Goal: Task Accomplishment & Management: Complete application form

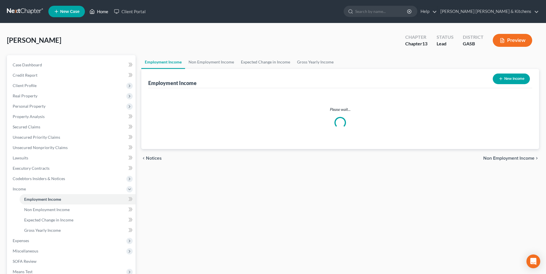
drag, startPoint x: 98, startPoint y: 12, endPoint x: 98, endPoint y: 18, distance: 6.3
click at [98, 12] on link "Home" at bounding box center [99, 11] width 24 height 10
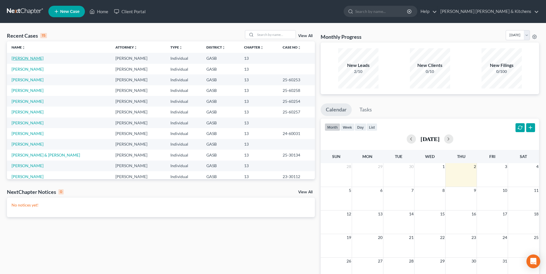
click at [25, 58] on link "[PERSON_NAME]" at bounding box center [28, 58] width 32 height 5
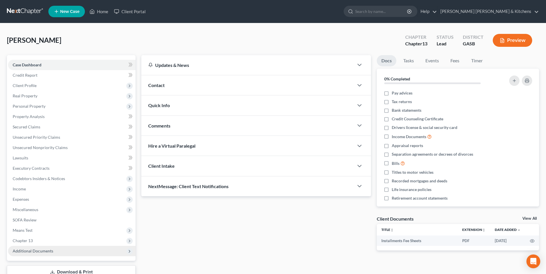
click at [33, 253] on span "Additional Documents" at bounding box center [33, 251] width 41 height 5
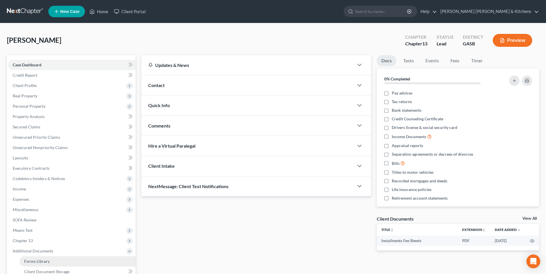
click at [35, 261] on span "Forms Library" at bounding box center [36, 261] width 25 height 5
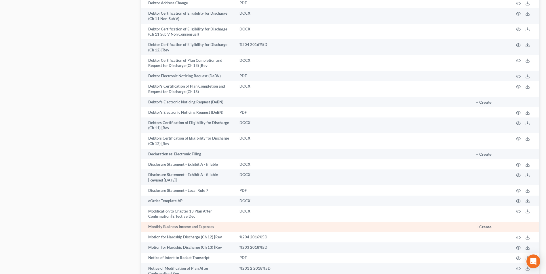
scroll to position [374, 0]
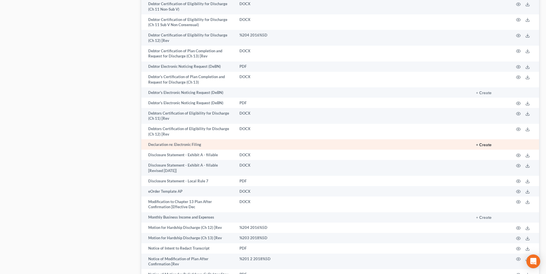
click at [485, 143] on button "+ Create" at bounding box center [484, 145] width 16 height 4
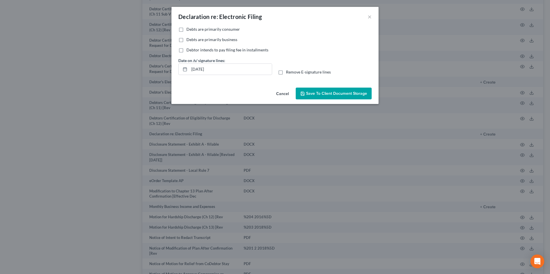
click at [186, 30] on label "Debts are primarily consumer" at bounding box center [212, 29] width 53 height 6
click at [189, 30] on input "Debts are primarily consumer" at bounding box center [191, 28] width 4 height 4
checkbox input "true"
drag, startPoint x: 218, startPoint y: 74, endPoint x: 171, endPoint y: 74, distance: 46.9
click at [176, 74] on div "Date on /s/ signature lines: [DATE]" at bounding box center [225, 67] width 100 height 18
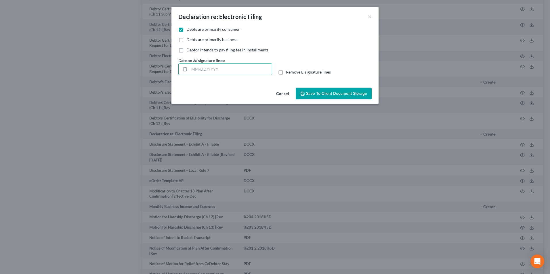
drag, startPoint x: 276, startPoint y: 71, endPoint x: 279, endPoint y: 73, distance: 3.9
click at [277, 72] on div "Remove E-signature lines" at bounding box center [325, 72] width 100 height 6
click at [286, 73] on label "Remove E-signature lines" at bounding box center [308, 72] width 45 height 6
click at [288, 73] on input "Remove E-signature lines" at bounding box center [290, 71] width 4 height 4
checkbox input "true"
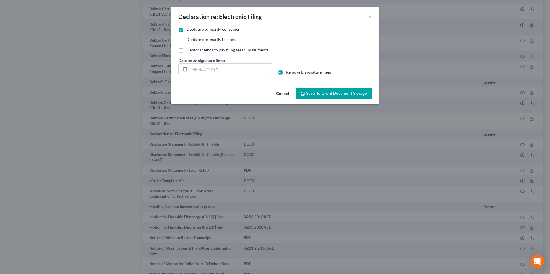
drag, startPoint x: 314, startPoint y: 96, endPoint x: 321, endPoint y: 99, distance: 7.4
click at [318, 97] on button "Save to Client Document Storage" at bounding box center [334, 94] width 76 height 12
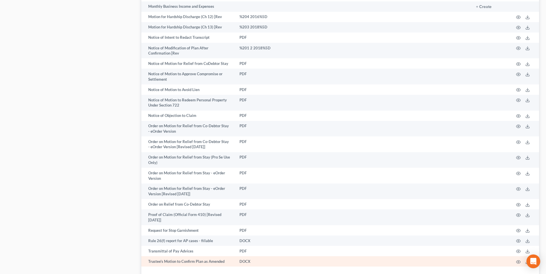
scroll to position [619, 0]
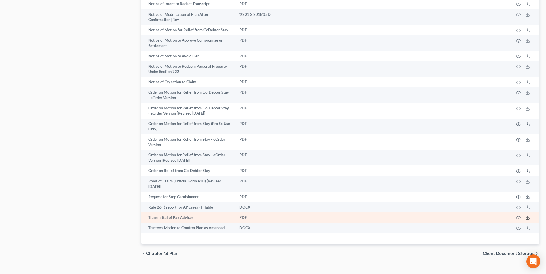
click at [528, 216] on icon at bounding box center [527, 218] width 5 height 5
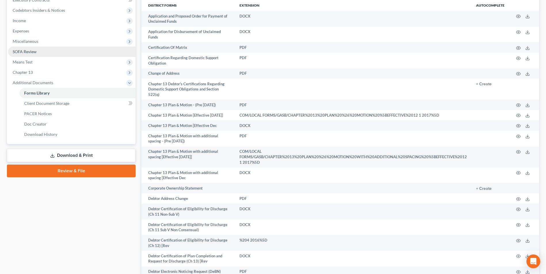
scroll to position [158, 0]
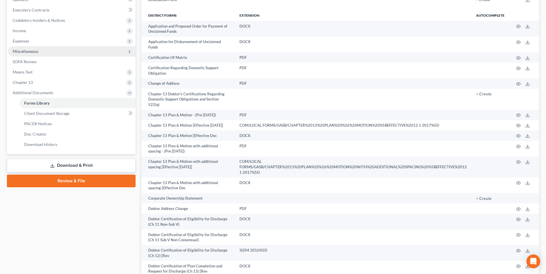
click at [31, 51] on span "Miscellaneous" at bounding box center [26, 51] width 26 height 5
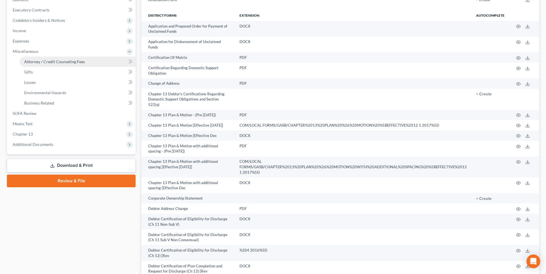
click at [41, 64] on span "Attorney / Credit Counseling Fees" at bounding box center [54, 61] width 61 height 5
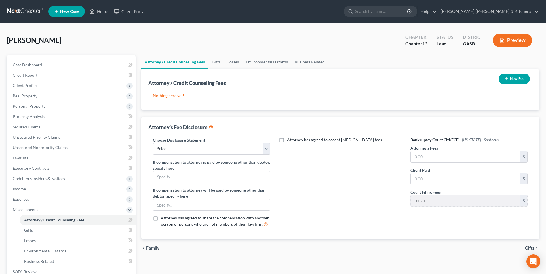
click at [507, 79] on icon "button" at bounding box center [506, 79] width 5 height 5
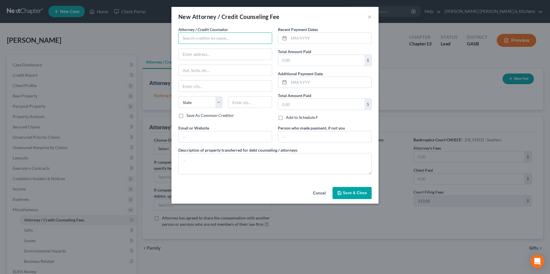
click at [231, 42] on input "text" at bounding box center [225, 39] width 94 height 12
type input "[PERSON_NAME] Credit & Debt Counseling"
type input "online"
click at [283, 61] on input "text" at bounding box center [321, 60] width 86 height 11
type input "25.00"
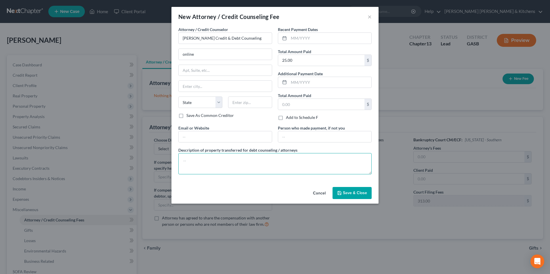
click at [256, 167] on textarea at bounding box center [274, 163] width 193 height 21
type textarea "$25 for pre counseling"
drag, startPoint x: 344, startPoint y: 192, endPoint x: 337, endPoint y: 192, distance: 6.7
click at [344, 192] on span "Save & Close" at bounding box center [355, 193] width 24 height 5
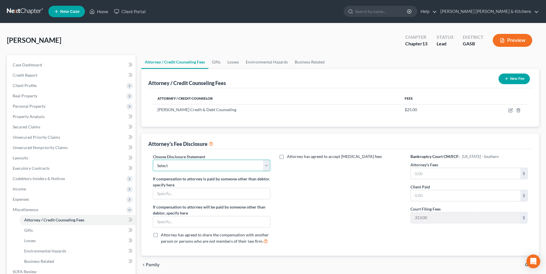
click at [202, 166] on select "Select Disclosure of Compensation of Attorney For Debtors" at bounding box center [211, 166] width 117 height 12
select select "0"
click at [153, 160] on select "Select Disclosure of Compensation of Attorney For Debtors" at bounding box center [211, 166] width 117 height 12
click at [430, 175] on input "text" at bounding box center [465, 173] width 110 height 11
type input "4,500.00"
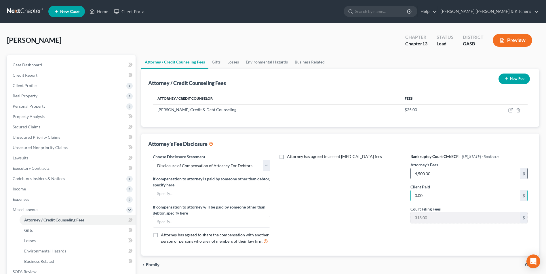
type input "0.00"
click at [27, 189] on span "Income" at bounding box center [71, 189] width 127 height 10
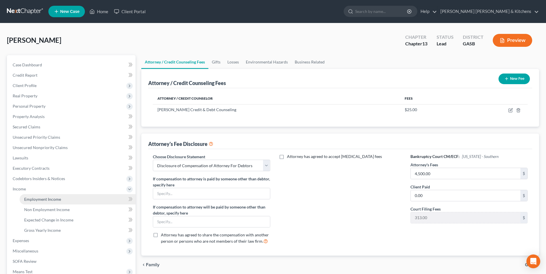
click at [35, 199] on span "Employment Income" at bounding box center [42, 199] width 37 height 5
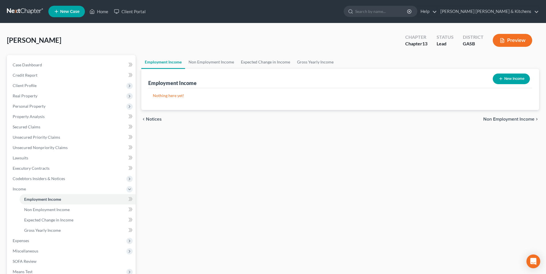
click at [512, 78] on button "New Income" at bounding box center [510, 79] width 37 height 11
select select "0"
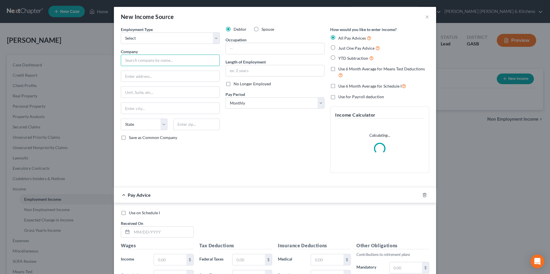
click at [156, 65] on input "text" at bounding box center [170, 61] width 99 height 12
click at [142, 43] on select "Select Full or [DEMOGRAPHIC_DATA] Employment Self Employment" at bounding box center [170, 39] width 99 height 12
select select "0"
click at [121, 33] on select "Select Full or [DEMOGRAPHIC_DATA] Employment Self Employment" at bounding box center [170, 39] width 99 height 12
click at [140, 59] on input "text" at bounding box center [170, 61] width 99 height 12
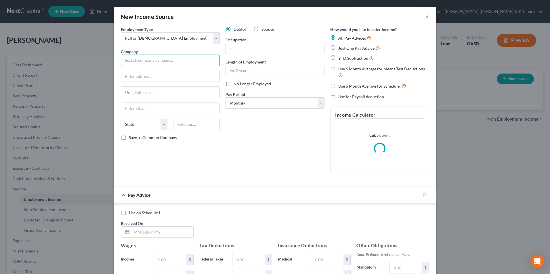
type input "S"
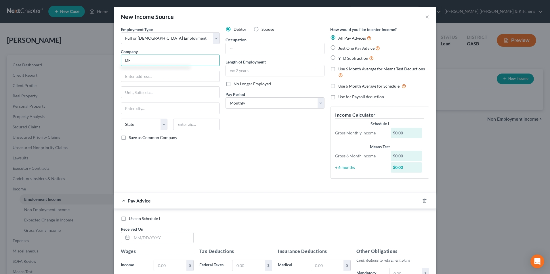
type input "DFAS"
type input "[STREET_ADDRESS]"
type input "Room 1907"
type input "[GEOGRAPHIC_DATA]"
select select "36"
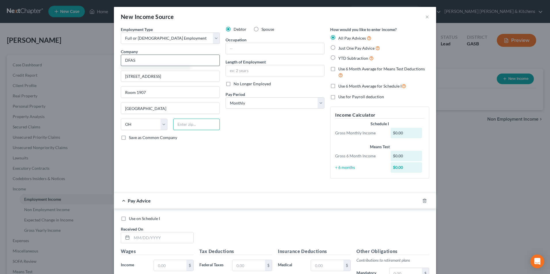
type input "44199"
click at [236, 53] on input "text" at bounding box center [275, 48] width 98 height 11
type input "RN"
click at [338, 51] on label "Just One Pay Advice" at bounding box center [359, 48] width 42 height 7
click at [341, 49] on input "Just One Pay Advice" at bounding box center [343, 47] width 4 height 4
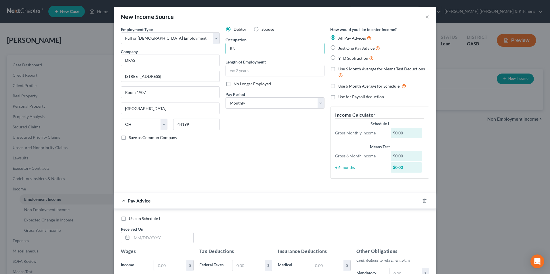
radio input "true"
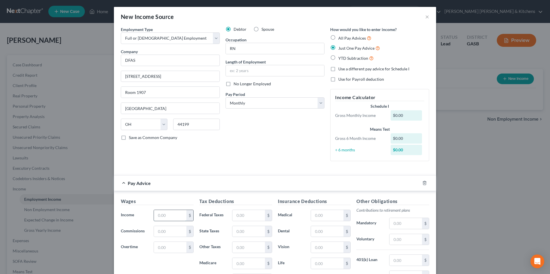
click at [174, 219] on input "text" at bounding box center [170, 215] width 33 height 11
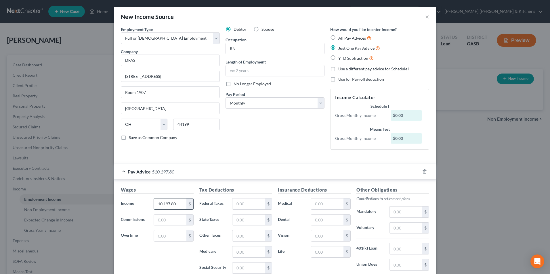
type input "10,197.80"
click at [248, 204] on input "text" at bounding box center [248, 204] width 33 height 11
type input "989.18"
click at [314, 203] on input "text" at bounding box center [327, 204] width 33 height 11
type input "5"
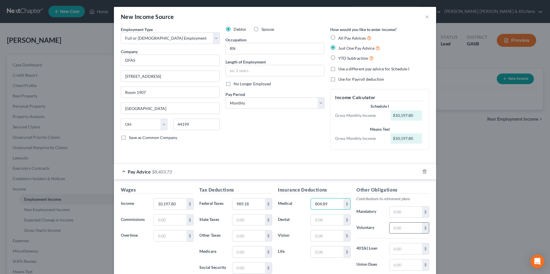
type input "804.89"
drag, startPoint x: 412, startPoint y: 230, endPoint x: 390, endPoint y: 202, distance: 35.8
click at [412, 230] on input "text" at bounding box center [405, 228] width 33 height 11
type input "726.08"
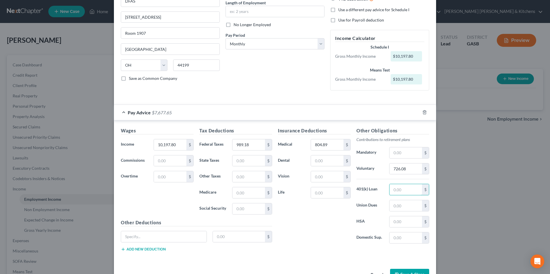
scroll to position [77, 0]
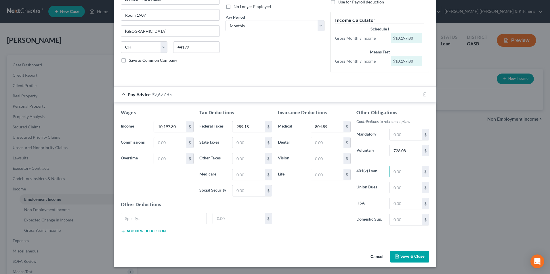
click at [403, 257] on button "Save & Close" at bounding box center [409, 257] width 39 height 12
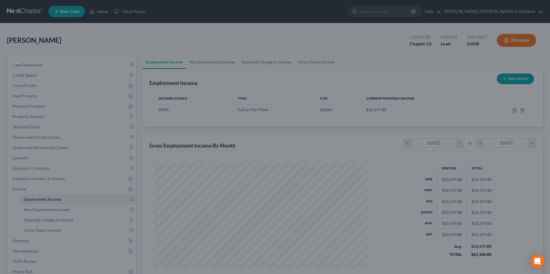
scroll to position [287523, 287404]
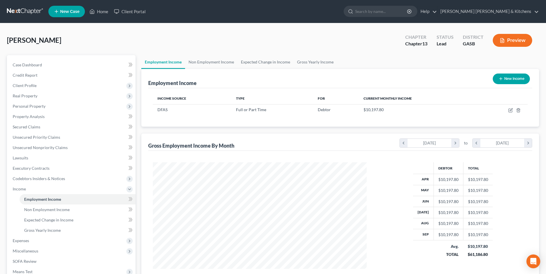
click at [508, 81] on button "New Income" at bounding box center [510, 79] width 37 height 11
select select "0"
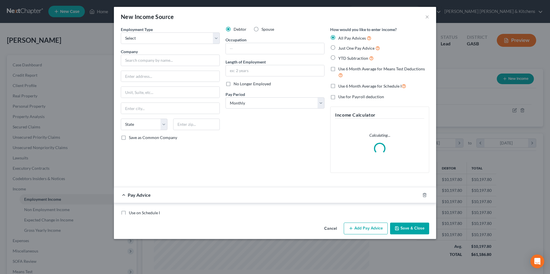
scroll to position [108, 227]
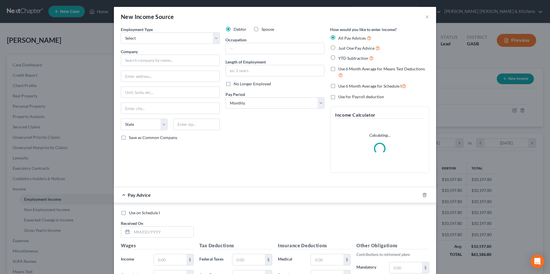
click at [261, 30] on label "Spouse" at bounding box center [267, 29] width 13 height 6
click at [264, 30] on input "Spouse" at bounding box center [266, 28] width 4 height 4
radio input "true"
click at [147, 41] on select "Select Full or [DEMOGRAPHIC_DATA] Employment Self Employment" at bounding box center [170, 39] width 99 height 12
select select "0"
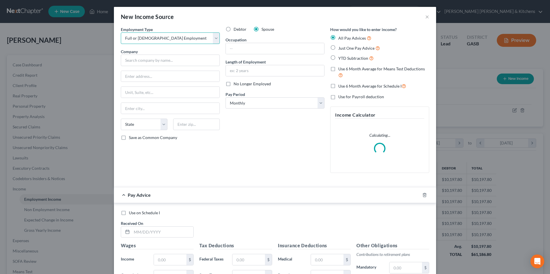
click at [121, 33] on select "Select Full or [DEMOGRAPHIC_DATA] Employment Self Employment" at bounding box center [170, 39] width 99 height 12
click at [148, 64] on input "text" at bounding box center [170, 61] width 99 height 12
type input "."
click at [338, 51] on label "Just One Pay Advice" at bounding box center [359, 48] width 42 height 7
click at [341, 49] on input "Just One Pay Advice" at bounding box center [343, 47] width 4 height 4
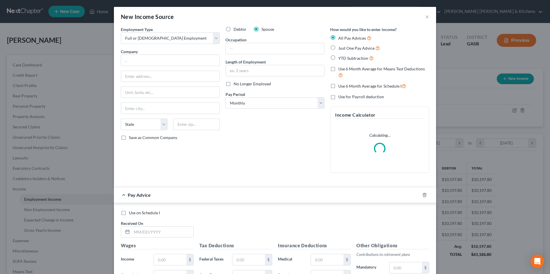
radio input "true"
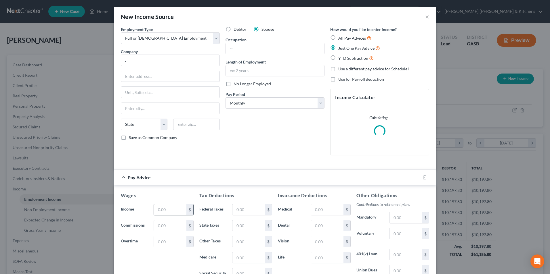
drag, startPoint x: 180, startPoint y: 213, endPoint x: 179, endPoint y: 209, distance: 4.4
click at [180, 213] on input "text" at bounding box center [170, 210] width 33 height 11
type input "2,038"
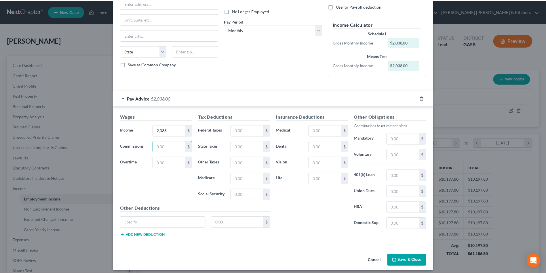
scroll to position [77, 0]
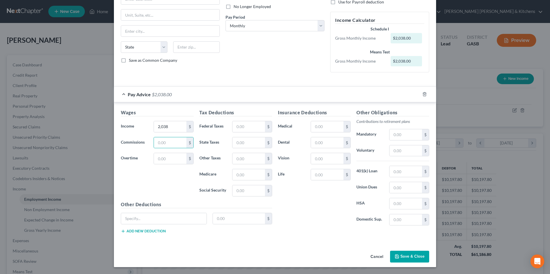
click at [411, 262] on button "Save & Close" at bounding box center [409, 257] width 39 height 12
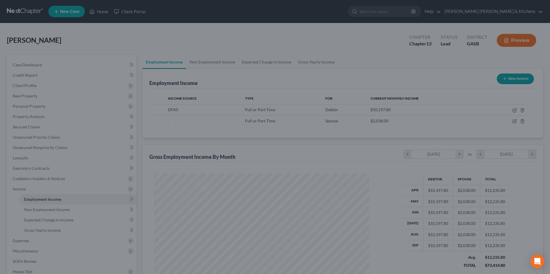
scroll to position [287523, 287404]
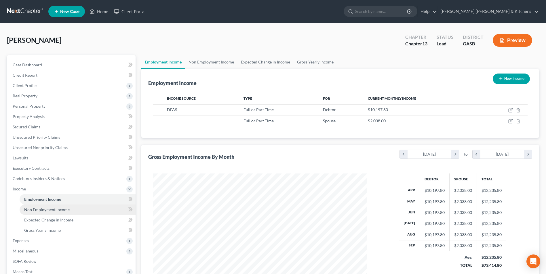
click at [64, 213] on link "Non Employment Income" at bounding box center [78, 210] width 116 height 10
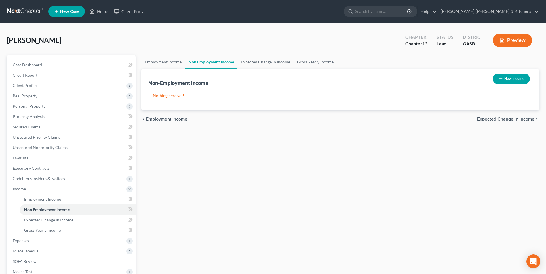
click at [510, 81] on button "New Income" at bounding box center [510, 79] width 37 height 11
select select "0"
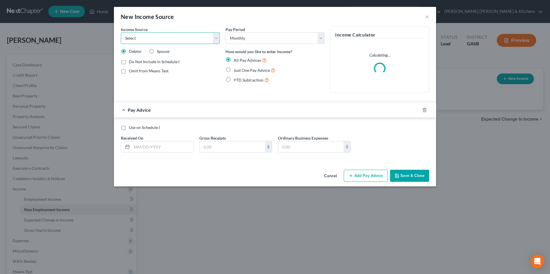
click at [144, 39] on select "Select Unemployment Disability (from employer) Pension Retirement Social Securi…" at bounding box center [170, 39] width 99 height 12
select select "7"
click at [121, 33] on select "Select Unemployment Disability (from employer) Pension Retirement Social Securi…" at bounding box center [170, 39] width 99 height 12
click at [234, 68] on label "Just One Pay Advice" at bounding box center [255, 70] width 42 height 7
click at [236, 68] on input "Just One Pay Advice" at bounding box center [238, 69] width 4 height 4
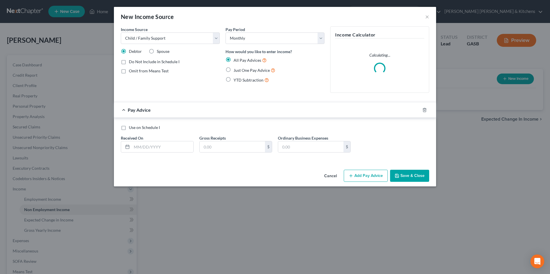
radio input "true"
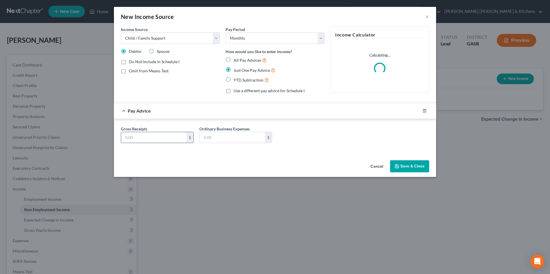
click at [159, 139] on input "text" at bounding box center [153, 137] width 65 height 11
type input "318"
type input "0.00"
click at [409, 168] on button "Save & Close" at bounding box center [409, 166] width 39 height 12
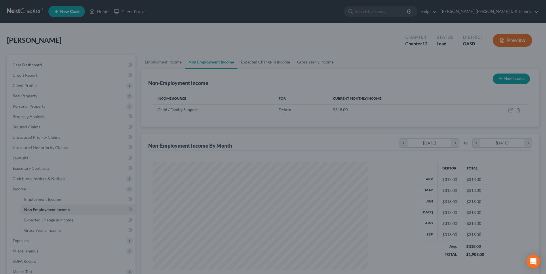
scroll to position [107, 225]
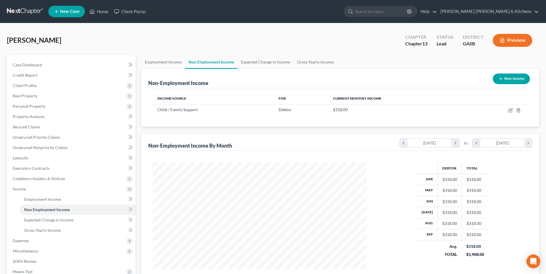
click at [509, 83] on button "New Income" at bounding box center [510, 79] width 37 height 11
select select "0"
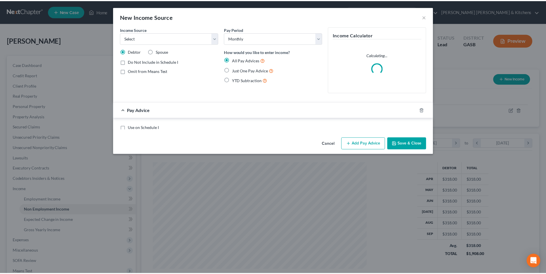
scroll to position [108, 227]
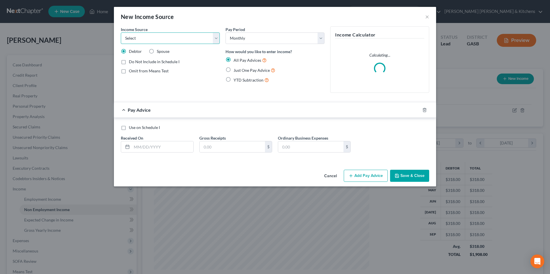
drag, startPoint x: 144, startPoint y: 39, endPoint x: 141, endPoint y: 41, distance: 3.4
click at [143, 39] on select "Select Unemployment Disability (from employer) Pension Retirement Social Securi…" at bounding box center [170, 39] width 99 height 12
select select "13"
click at [121, 33] on select "Select Unemployment Disability (from employer) Pension Retirement Social Securi…" at bounding box center [170, 39] width 99 height 12
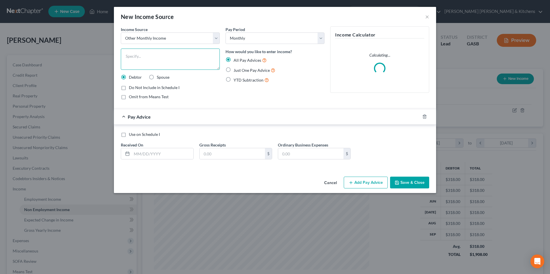
click at [140, 60] on textarea at bounding box center [170, 59] width 99 height 21
type textarea "prorated tax refund"
click at [234, 71] on label "Just One Pay Advice" at bounding box center [255, 70] width 42 height 7
click at [236, 71] on input "Just One Pay Advice" at bounding box center [238, 69] width 4 height 4
radio input "true"
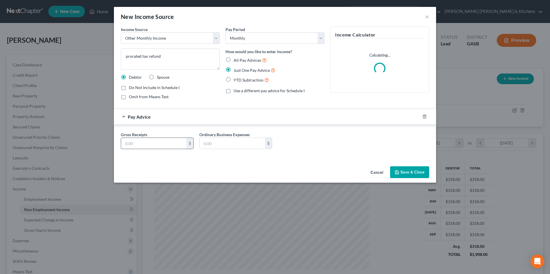
click at [165, 147] on input "text" at bounding box center [153, 143] width 65 height 11
type input "181.00"
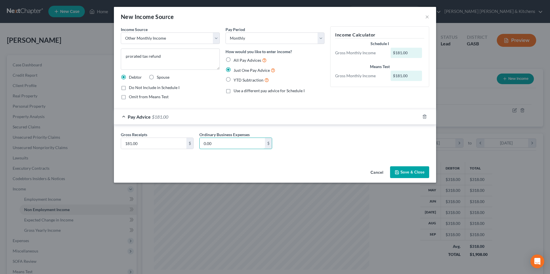
type input "0.00"
click at [407, 171] on button "Save & Close" at bounding box center [409, 173] width 39 height 12
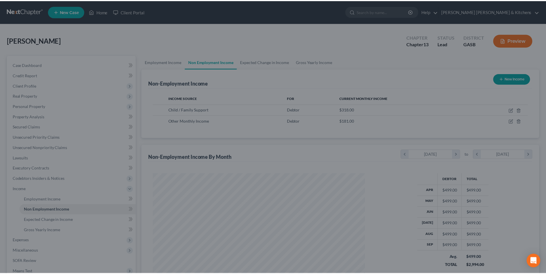
scroll to position [287523, 287404]
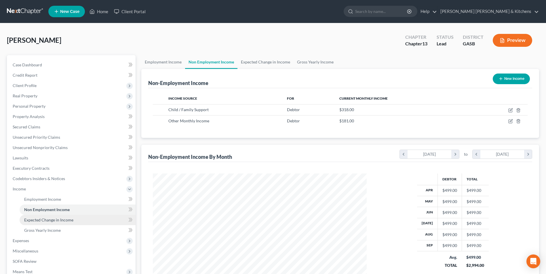
click at [34, 223] on link "Expected Change in Income" at bounding box center [78, 220] width 116 height 10
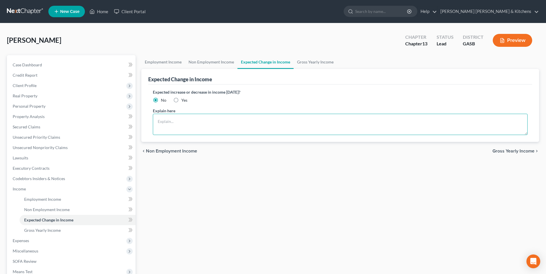
click at [175, 121] on textarea at bounding box center [340, 124] width 374 height 21
type textarea "debtor paid biweekly at $44.57 an hour. sch I calculated using [DATE] pay perio…"
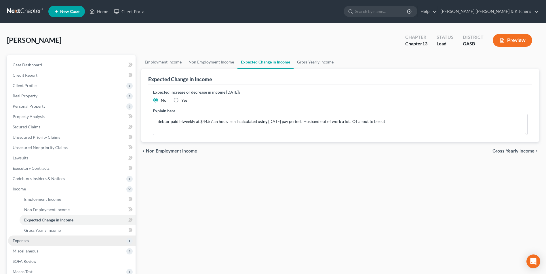
click at [23, 241] on span "Expenses" at bounding box center [21, 240] width 16 height 5
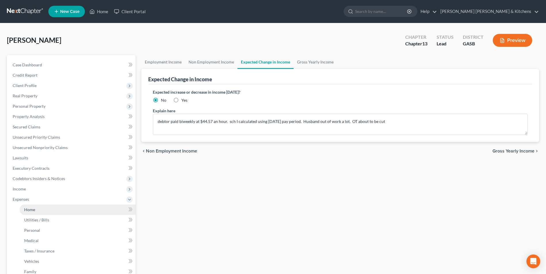
click at [30, 208] on span "Home" at bounding box center [29, 209] width 11 height 5
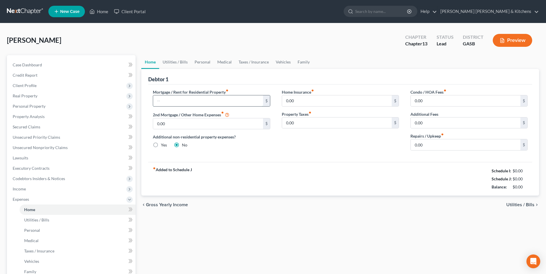
click at [162, 101] on input "text" at bounding box center [208, 100] width 110 height 11
type input "1,500"
click at [432, 143] on input "0.00" at bounding box center [465, 145] width 110 height 11
type input "200"
click at [512, 203] on span "Utilities / Bills" at bounding box center [520, 205] width 28 height 5
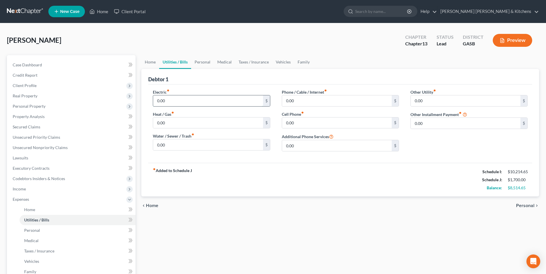
click at [192, 102] on input "0.00" at bounding box center [208, 100] width 110 height 11
type input "300"
type input "44"
type input "80"
type input "75"
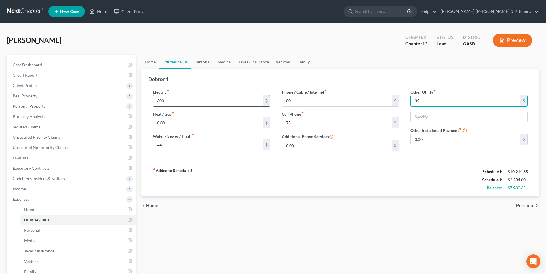
type input "35"
click at [435, 119] on input "security $150; streaming $100" at bounding box center [468, 117] width 116 height 11
type input "security $35; streaming $60"
click at [428, 103] on input "35" at bounding box center [465, 100] width 110 height 11
type input "95"
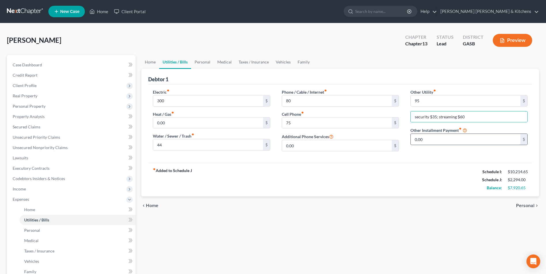
click at [436, 137] on input "0.00" at bounding box center [465, 139] width 110 height 11
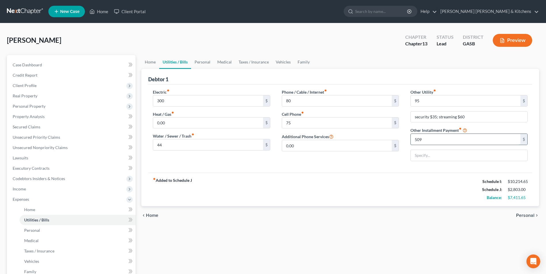
type input "509"
click at [446, 151] on input "Microf" at bounding box center [468, 155] width 116 height 11
type input "Microf (balance $10,024)"
drag, startPoint x: 23, startPoint y: 168, endPoint x: 27, endPoint y: 171, distance: 5.5
click at [23, 168] on span "Executory Contracts" at bounding box center [31, 168] width 37 height 5
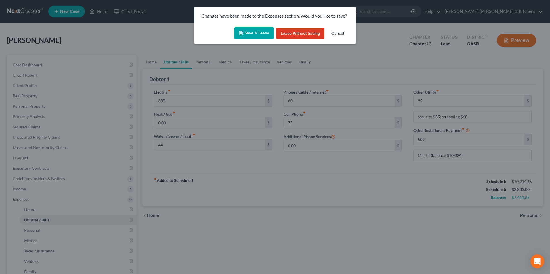
click at [259, 37] on button "Save & Leave" at bounding box center [254, 33] width 40 height 12
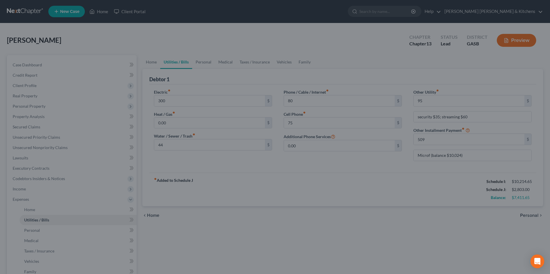
type input "300.00"
type input "44.00"
type input "80.00"
type input "75.00"
type input "95.00"
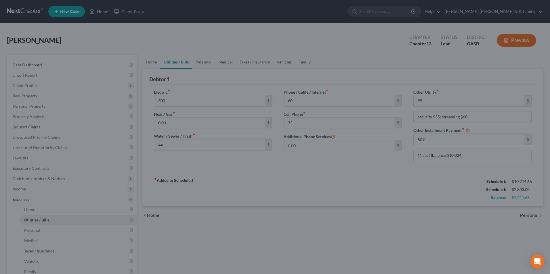
type input "509.00"
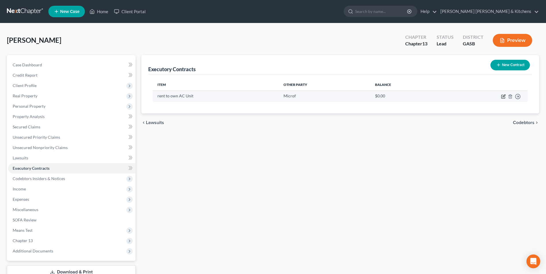
click at [501, 94] on icon "button" at bounding box center [503, 96] width 5 height 5
select select "3"
select select "2"
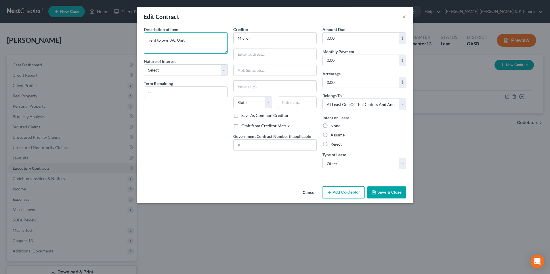
click at [208, 40] on textarea "rent to own AC Unit" at bounding box center [186, 43] width 84 height 21
type textarea "rent to own AC Unit (balance $10,024)"
click at [308, 194] on button "Cancel" at bounding box center [309, 193] width 22 height 12
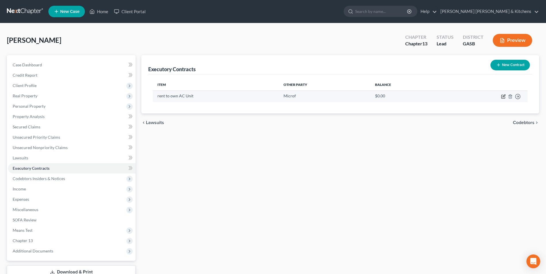
click at [502, 97] on icon "button" at bounding box center [503, 96] width 3 height 3
select select "3"
select select "2"
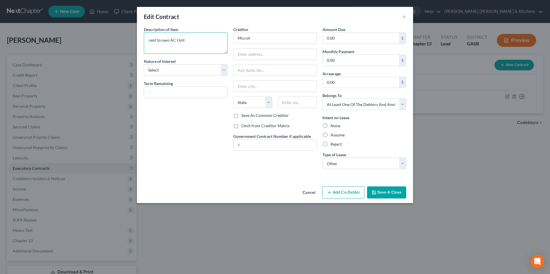
click at [207, 52] on textarea "rent to own AC Unit" at bounding box center [186, 43] width 84 height 21
type textarea "rent to own AC Unit - balance $10,024"
drag, startPoint x: 324, startPoint y: 135, endPoint x: 329, endPoint y: 147, distance: 13.2
click at [330, 135] on label "Assume" at bounding box center [337, 135] width 14 height 6
click at [333, 135] on input "Assume" at bounding box center [335, 134] width 4 height 4
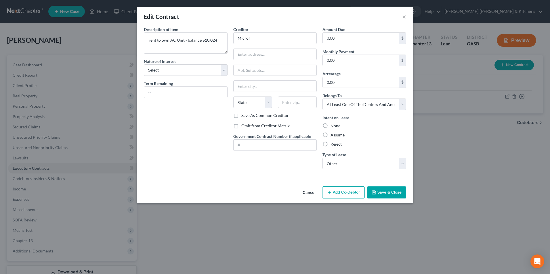
radio input "true"
click at [332, 160] on select "Select Real Estate Car Other" at bounding box center [364, 164] width 84 height 12
click at [322, 158] on select "Select Real Estate Car Other" at bounding box center [364, 164] width 84 height 12
click at [393, 194] on button "Save & Close" at bounding box center [386, 193] width 39 height 12
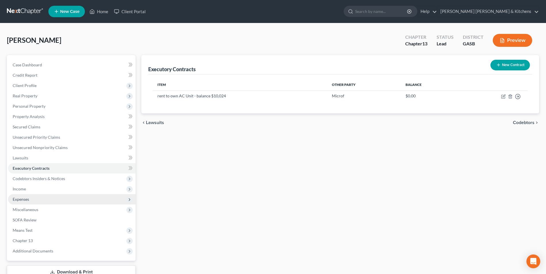
click at [18, 202] on span "Expenses" at bounding box center [71, 199] width 127 height 10
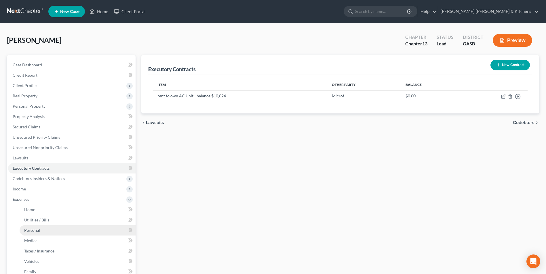
click at [34, 230] on span "Personal" at bounding box center [32, 230] width 16 height 5
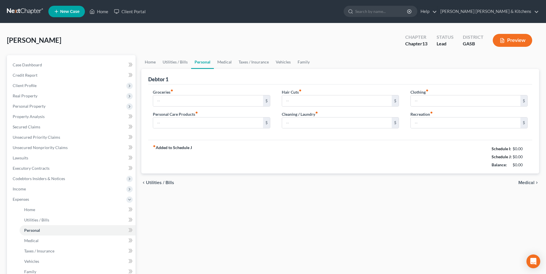
type input "0.00"
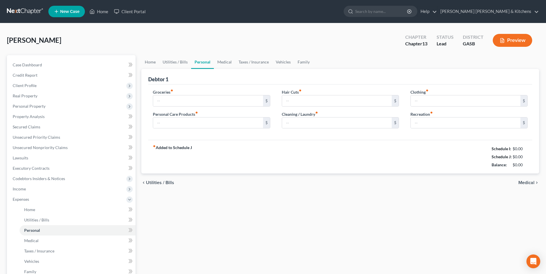
type input "0.00"
click at [173, 100] on input "0.00" at bounding box center [208, 100] width 110 height 11
type input "1,300"
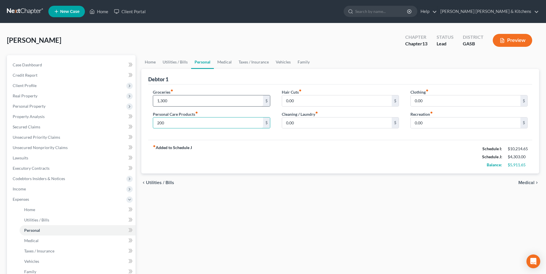
type input "200"
type input "300"
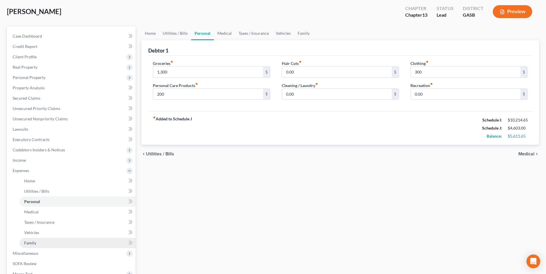
click at [27, 244] on span "Family" at bounding box center [30, 243] width 12 height 5
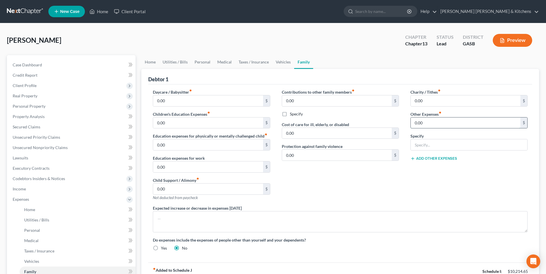
click at [437, 126] on input "0.00" at bounding box center [465, 123] width 110 height 11
type input "200.00"
type input "baby expenses"
click at [167, 103] on input "0.00" at bounding box center [208, 100] width 110 height 11
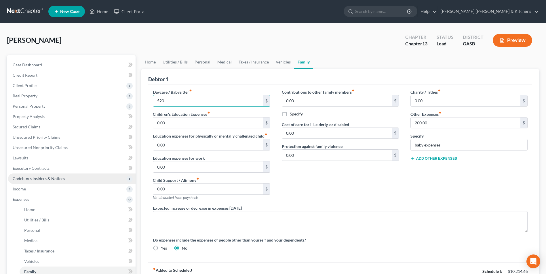
type input "520"
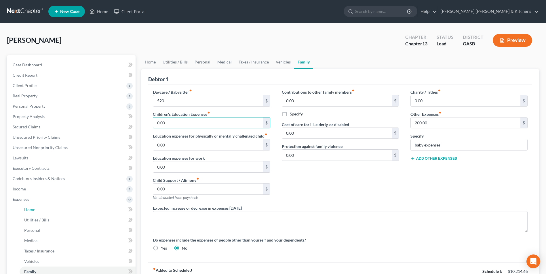
click at [32, 211] on span "Home" at bounding box center [29, 209] width 11 height 5
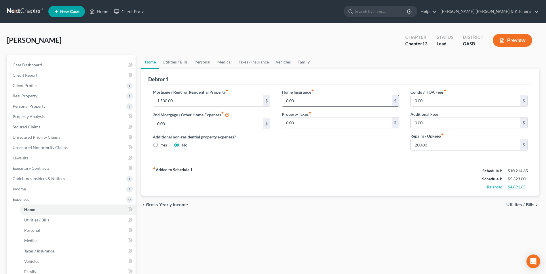
click at [308, 99] on input "0.00" at bounding box center [337, 100] width 110 height 11
type input "196"
click at [39, 241] on link "Medical" at bounding box center [78, 241] width 116 height 10
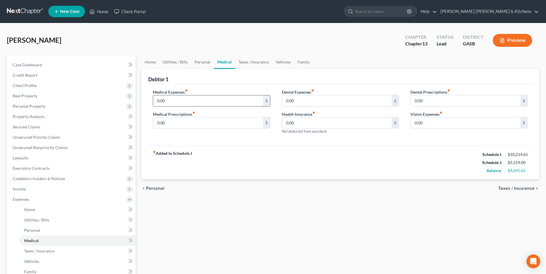
click at [171, 101] on input "0.00" at bounding box center [208, 100] width 110 height 11
click at [171, 101] on input "30" at bounding box center [208, 100] width 110 height 11
type input "303"
type input "100"
type input "32.48"
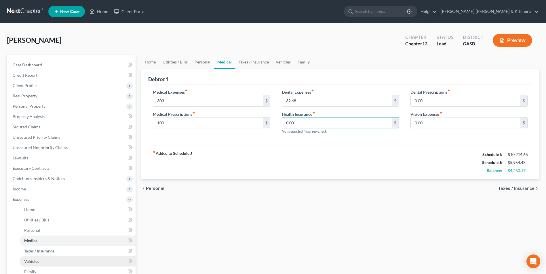
click at [35, 261] on span "Vehicles" at bounding box center [31, 261] width 15 height 5
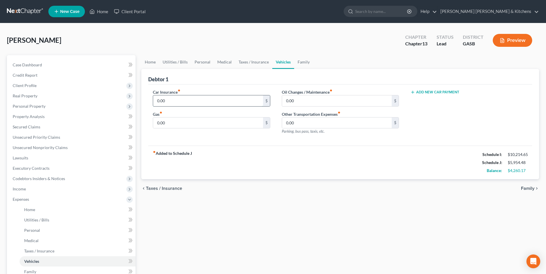
click at [169, 104] on input "0.00" at bounding box center [208, 100] width 110 height 11
type input "500"
type input "450"
drag, startPoint x: 46, startPoint y: 252, endPoint x: 98, endPoint y: 233, distance: 55.0
click at [46, 252] on span "Taxes / Insurance" at bounding box center [39, 251] width 30 height 5
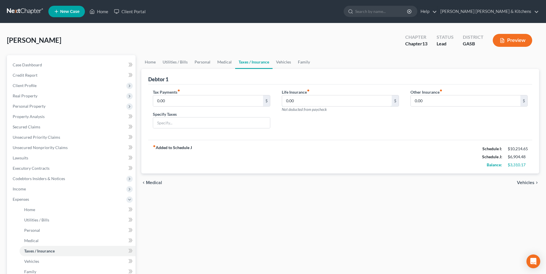
drag, startPoint x: 323, startPoint y: 102, endPoint x: 324, endPoint y: 92, distance: 9.6
click at [323, 102] on input "0.00" at bounding box center [337, 100] width 110 height 11
type input "15.20"
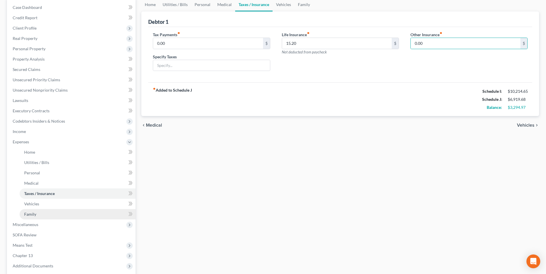
click at [35, 217] on link "Family" at bounding box center [78, 214] width 116 height 10
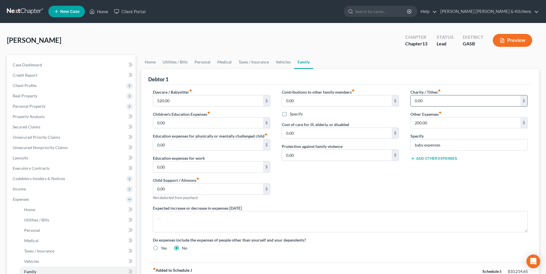
click at [423, 103] on input "0.00" at bounding box center [465, 100] width 110 height 11
type input "200"
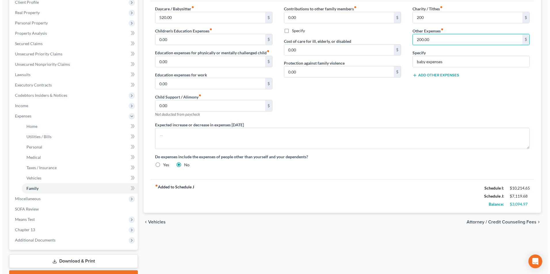
scroll to position [86, 0]
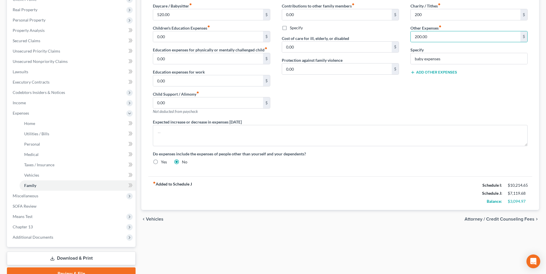
click at [436, 73] on button "Add Other Expenses" at bounding box center [433, 72] width 47 height 5
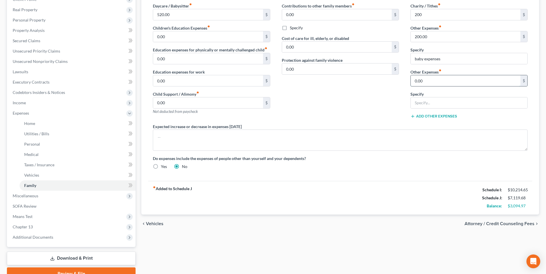
click at [435, 77] on input "0.00" at bounding box center [465, 80] width 110 height 11
type input "25"
type input "husbands Robins FCU $1480 - pmt prorated"
click at [443, 117] on button "Add Other Expenses" at bounding box center [433, 116] width 47 height 5
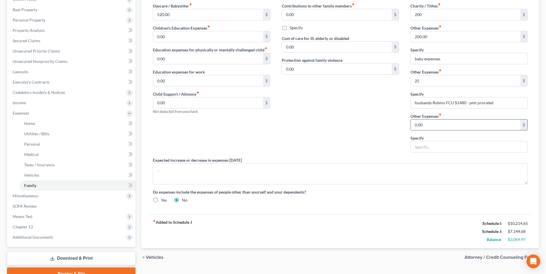
click at [438, 122] on input "0.00" at bounding box center [465, 125] width 110 height 11
type input "0"
type input "134.37"
type input "husband's First Franklki"
type input "0"
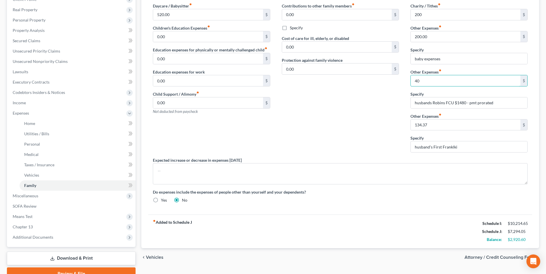
type input "40"
type input "school expenses"
type input "201.37"
click at [437, 146] on input "husband's First Franklki" at bounding box center [468, 147] width 116 height 11
drag, startPoint x: 433, startPoint y: 147, endPoint x: 482, endPoint y: 144, distance: 49.3
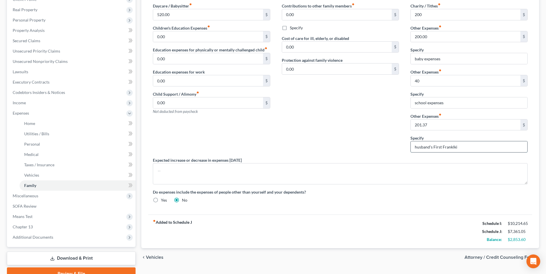
click at [482, 144] on input "husband's First Franklki" at bounding box center [468, 147] width 116 height 11
type input "husband's expenses (see attached)"
click at [23, 105] on span "Income" at bounding box center [19, 102] width 13 height 5
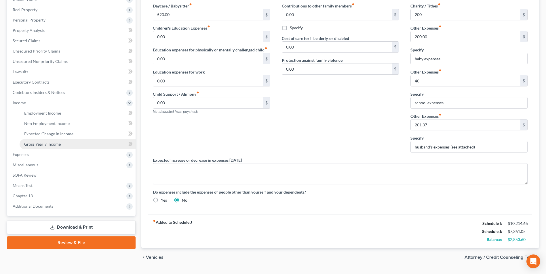
drag, startPoint x: 35, startPoint y: 144, endPoint x: 71, endPoint y: 146, distance: 36.6
click at [35, 144] on span "Gross Yearly Income" at bounding box center [42, 144] width 37 height 5
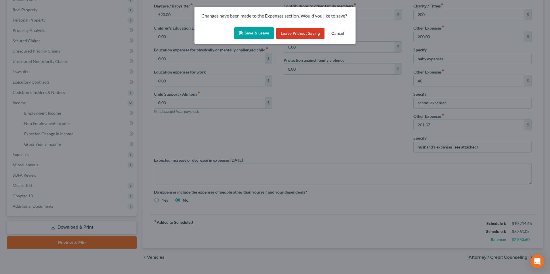
drag, startPoint x: 249, startPoint y: 35, endPoint x: 250, endPoint y: 45, distance: 9.3
click at [249, 35] on button "Save & Leave" at bounding box center [254, 33] width 40 height 12
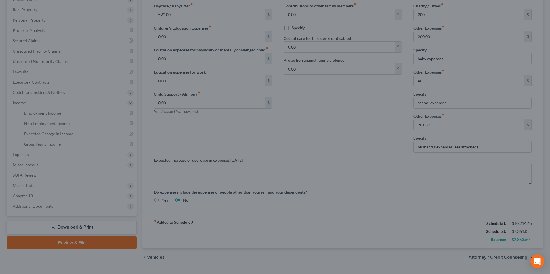
type input "200.00"
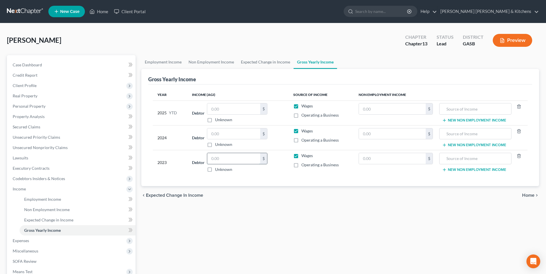
click at [225, 163] on input "text" at bounding box center [233, 158] width 53 height 11
type input "23,452"
click at [369, 135] on input "text" at bounding box center [392, 134] width 67 height 11
type input "12,159"
click at [448, 135] on input "text" at bounding box center [475, 134] width 66 height 11
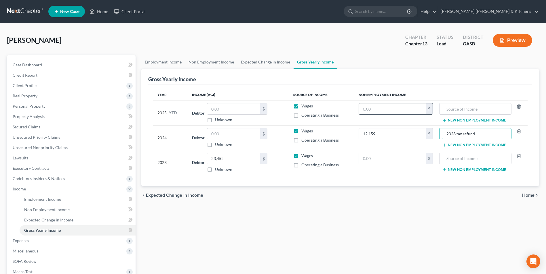
type input "2023 tax refund"
click at [398, 109] on input "text" at bounding box center [392, 109] width 67 height 11
type input "2,167"
click at [451, 109] on input "text" at bounding box center [475, 109] width 66 height 11
type input "2024 tax refund"
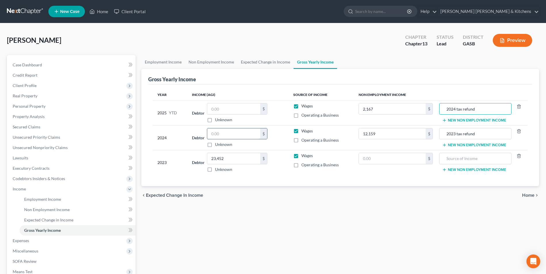
click at [246, 134] on input "text" at bounding box center [233, 134] width 53 height 11
type input "57,739"
click at [221, 110] on input "text" at bounding box center [233, 109] width 53 height 11
type input "90,526.83"
click at [453, 145] on button "New Non Employment Income" at bounding box center [474, 145] width 64 height 5
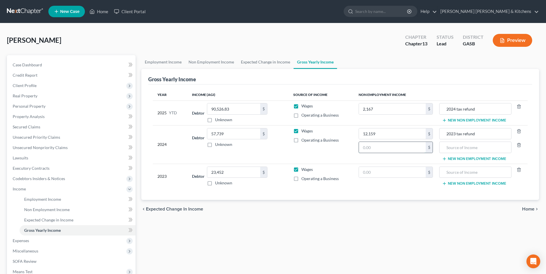
click at [425, 146] on input "text" at bounding box center [392, 147] width 67 height 11
type input "415"
click at [458, 152] on input "text" at bounding box center [475, 147] width 66 height 11
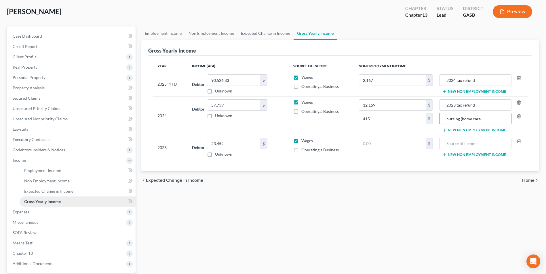
scroll to position [58, 0]
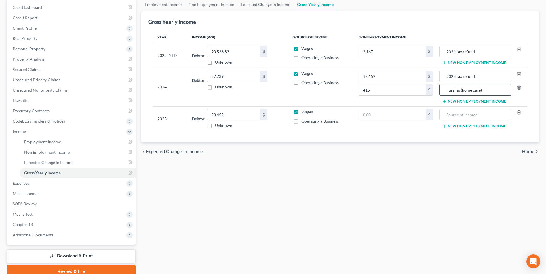
drag, startPoint x: 482, startPoint y: 91, endPoint x: 446, endPoint y: 94, distance: 36.4
click at [446, 94] on input "nursing (home care)" at bounding box center [475, 90] width 66 height 11
type input "1099 income"
click at [35, 69] on span "Secured Claims" at bounding box center [27, 69] width 28 height 5
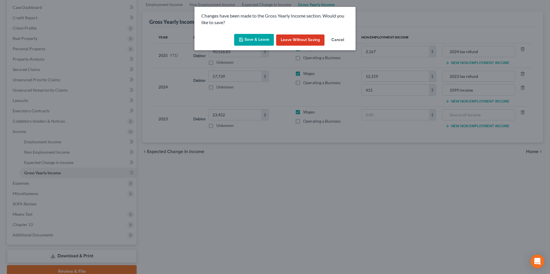
click at [253, 42] on button "Save & Leave" at bounding box center [254, 40] width 40 height 12
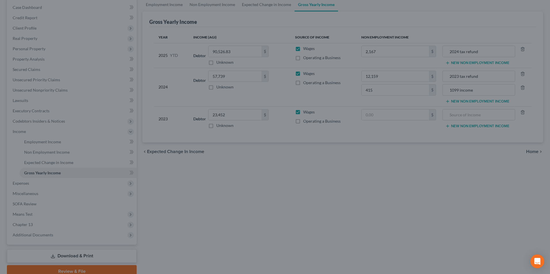
type input "415.00"
type input "1099 income"
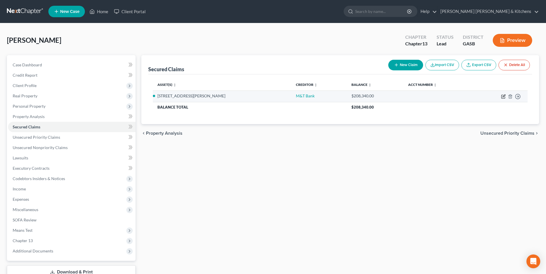
click at [503, 98] on icon "button" at bounding box center [503, 96] width 5 height 5
select select "3"
select select "0"
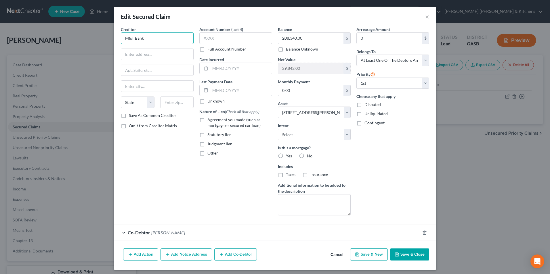
click at [178, 40] on input "M&T Bank" at bounding box center [157, 39] width 73 height 12
type input "M&T Bank"
click at [138, 60] on input "text" at bounding box center [157, 54] width 72 height 11
type input "[GEOGRAPHIC_DATA]"
type input "19966"
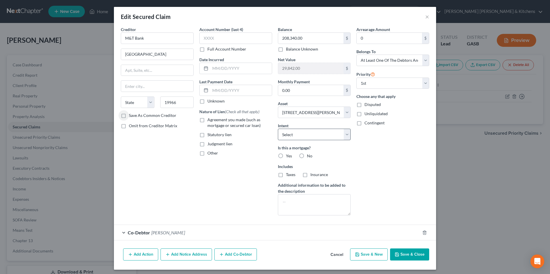
type input "Millsboro"
select select "7"
click at [207, 119] on label "Agreement you made (such as mortgage or secured car loan)" at bounding box center [239, 123] width 65 height 12
click at [210, 119] on input "Agreement you made (such as mortgage or secured car loan)" at bounding box center [212, 119] width 4 height 4
checkbox input "true"
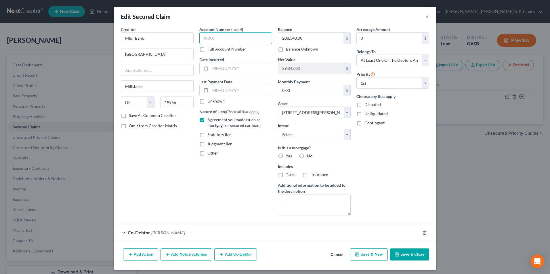
click at [218, 38] on input "text" at bounding box center [235, 39] width 73 height 12
type input "3082"
click at [226, 72] on input "text" at bounding box center [241, 68] width 62 height 11
type input "2021"
click at [360, 255] on button "Save & New" at bounding box center [369, 255] width 38 height 12
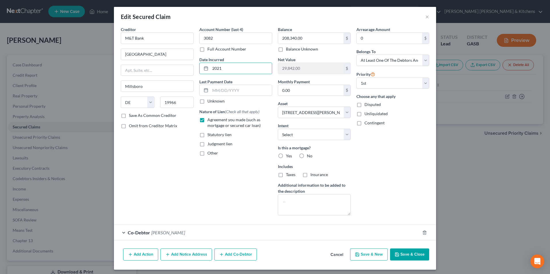
select select
select select "0"
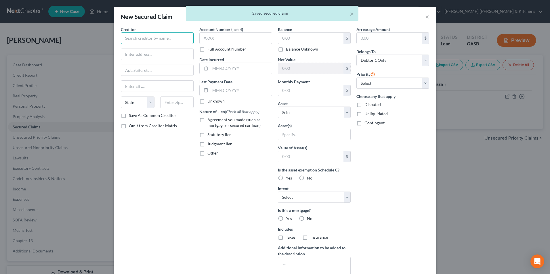
click at [129, 38] on input "text" at bounding box center [157, 39] width 73 height 12
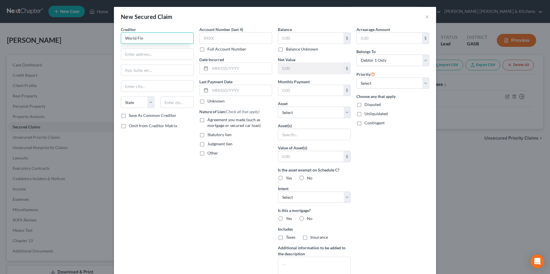
click at [159, 35] on input "World Fin" at bounding box center [157, 39] width 73 height 12
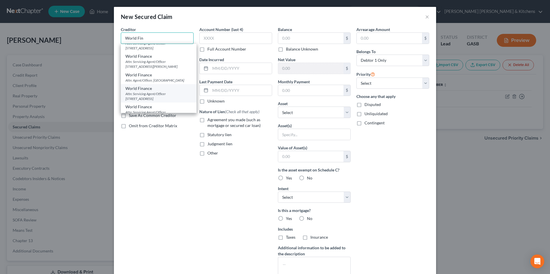
scroll to position [58, 0]
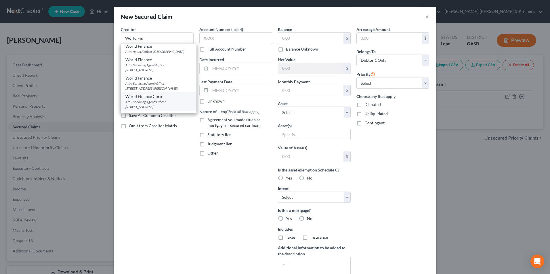
click at [181, 100] on div "Attn: Servicing Agent/Officer [STREET_ADDRESS]" at bounding box center [158, 105] width 66 height 10
type input "World Finance Corp"
type input "Attn: Servicing Agent/Officer"
type input "PO Box 6429"
type input "[GEOGRAPHIC_DATA]"
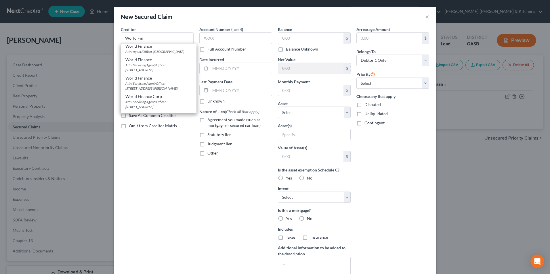
select select "42"
type input "29606"
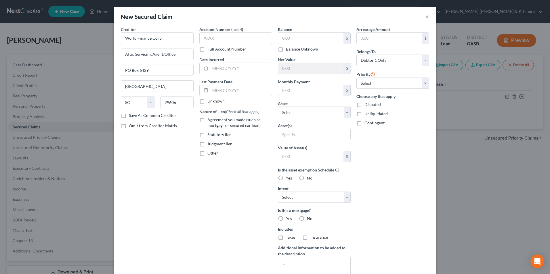
scroll to position [0, 0]
click at [223, 42] on input "text" at bounding box center [235, 39] width 73 height 12
type input "0101"
click at [218, 67] on input "text" at bounding box center [241, 68] width 62 height 11
type input "2025"
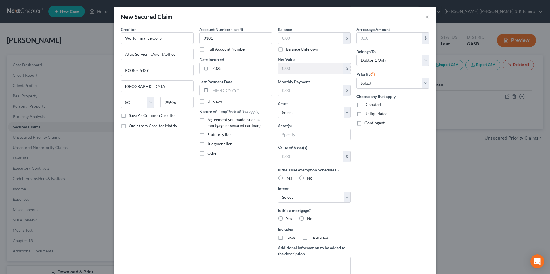
click at [207, 120] on label "Agreement you made (such as mortgage or secured car loan)" at bounding box center [239, 123] width 65 height 12
click at [210, 120] on input "Agreement you made (such as mortgage or secured car loan)" at bounding box center [212, 119] width 4 height 4
checkbox input "true"
click at [292, 37] on input "text" at bounding box center [310, 38] width 65 height 11
type input "562"
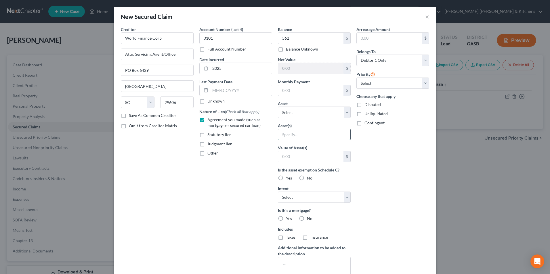
click at [307, 133] on input "text" at bounding box center [314, 134] width 72 height 11
type input "personal property"
click at [308, 156] on input "text" at bounding box center [310, 156] width 65 height 11
type input "1.00"
click at [364, 106] on label "Disputed" at bounding box center [372, 105] width 16 height 6
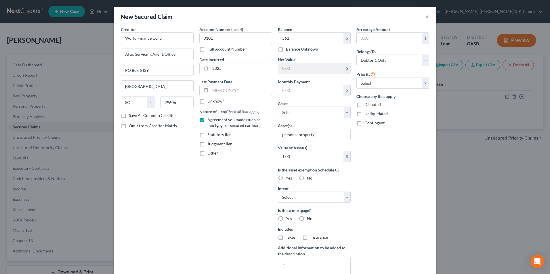
click at [367, 106] on input "Disputed" at bounding box center [369, 104] width 4 height 4
checkbox input "true"
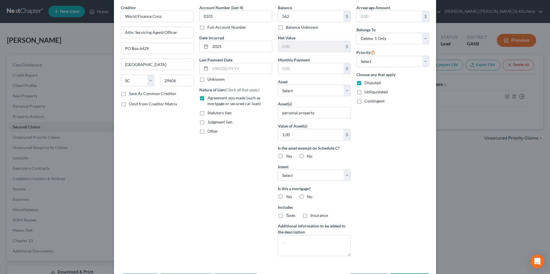
scroll to position [45, 0]
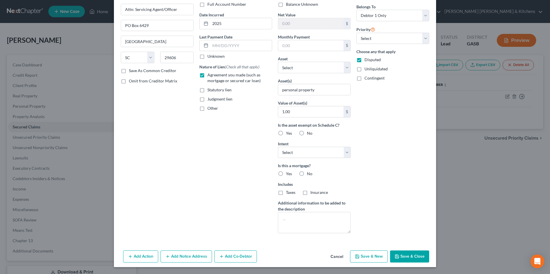
click at [421, 253] on button "Save & Close" at bounding box center [409, 257] width 39 height 12
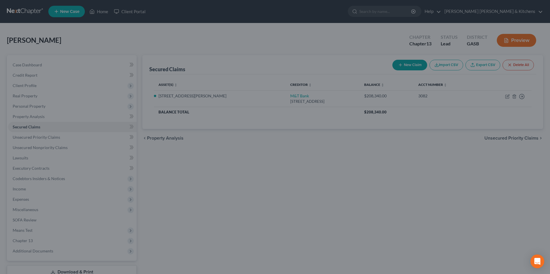
scroll to position [0, 0]
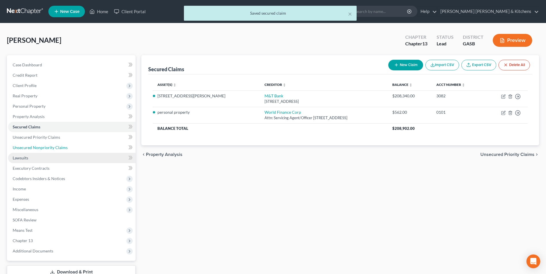
drag, startPoint x: 39, startPoint y: 145, endPoint x: 58, endPoint y: 154, distance: 21.1
click at [39, 145] on span "Unsecured Nonpriority Claims" at bounding box center [40, 147] width 55 height 5
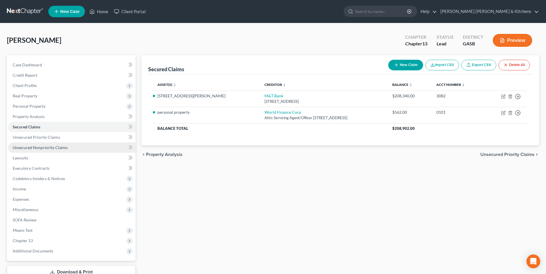
click at [38, 148] on span "Unsecured Nonpriority Claims" at bounding box center [40, 147] width 55 height 5
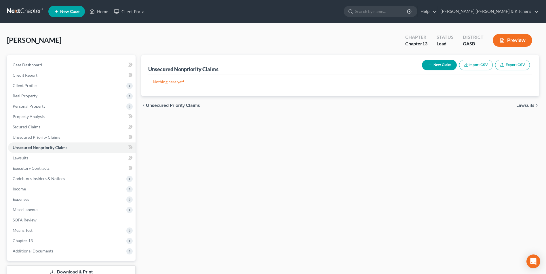
click at [434, 66] on button "New Claim" at bounding box center [439, 65] width 35 height 11
select select "0"
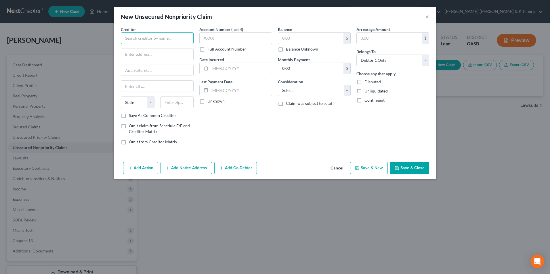
click at [139, 42] on input "text" at bounding box center [157, 39] width 73 height 12
click at [144, 53] on div "440 N Wolfe Road, Sunnyvale, CA 94085" at bounding box center [155, 53] width 60 height 5
type input "Uplift"
type input "440 N Wolfe Road"
type input "Sunnyvale"
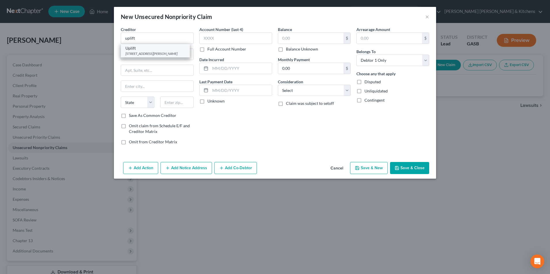
select select "4"
type input "94085"
click at [217, 40] on input "text" at bounding box center [235, 39] width 73 height 12
type input "8446"
click at [221, 68] on input "text" at bounding box center [241, 68] width 62 height 11
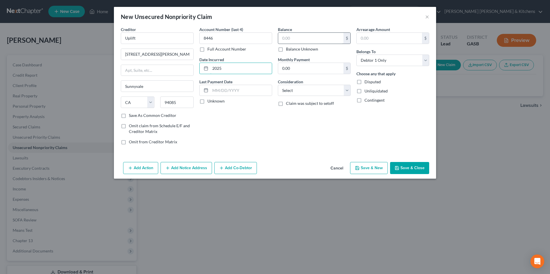
type input "2025"
click at [290, 39] on input "text" at bounding box center [310, 38] width 65 height 11
type input "596"
click at [295, 89] on select "Select Cable / Satellite Services Collection Agency Credit Card Debt Debt Couns…" at bounding box center [314, 91] width 73 height 12
select select "10"
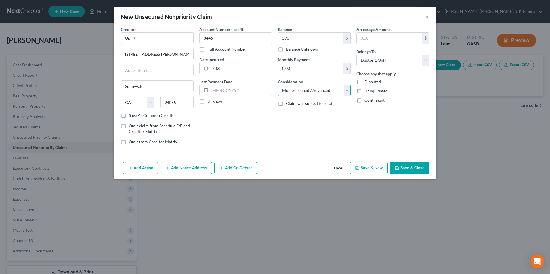
click at [278, 85] on select "Select Cable / Satellite Services Collection Agency Credit Card Debt Debt Couns…" at bounding box center [314, 91] width 73 height 12
click at [367, 169] on button "Save & New" at bounding box center [369, 168] width 38 height 12
select select "0"
type input "596.00"
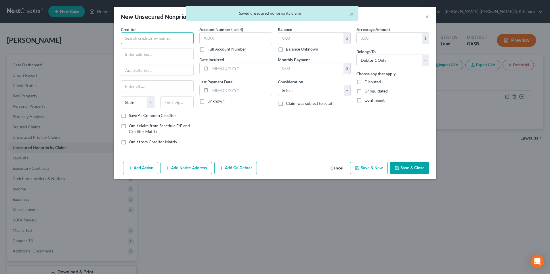
click at [141, 41] on input "text" at bounding box center [157, 39] width 73 height 12
click at [139, 53] on div "440 N Wolfe Road, Sunnyvale, CA 94085" at bounding box center [155, 53] width 60 height 5
type input "Uplift"
type input "440 N Wolfe Road"
type input "Sunnyvale"
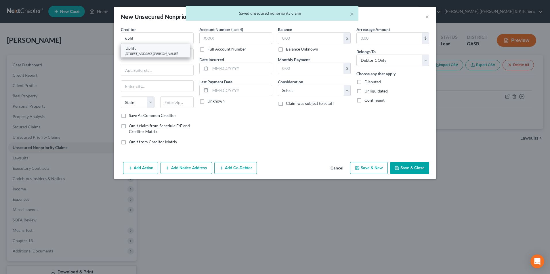
select select "4"
type input "94085"
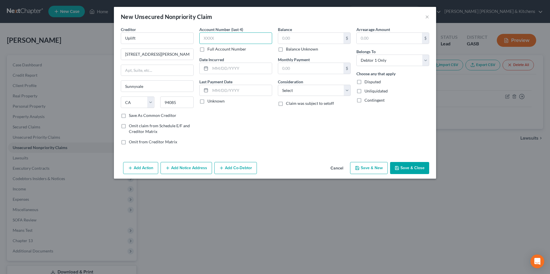
click at [216, 35] on input "text" at bounding box center [235, 39] width 73 height 12
type input "1122"
click at [225, 70] on input "text" at bounding box center [241, 68] width 62 height 11
type input "2025"
click at [289, 37] on input "text" at bounding box center [310, 38] width 65 height 11
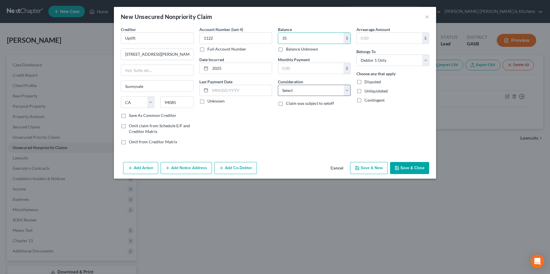
type input "35"
click at [305, 94] on select "Select Cable / Satellite Services Collection Agency Credit Card Debt Debt Couns…" at bounding box center [314, 91] width 73 height 12
select select "10"
click at [278, 85] on select "Select Cable / Satellite Services Collection Agency Credit Card Debt Debt Couns…" at bounding box center [314, 91] width 73 height 12
click at [371, 171] on button "Save & New" at bounding box center [369, 168] width 38 height 12
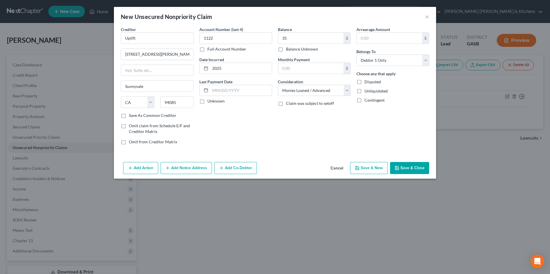
select select "0"
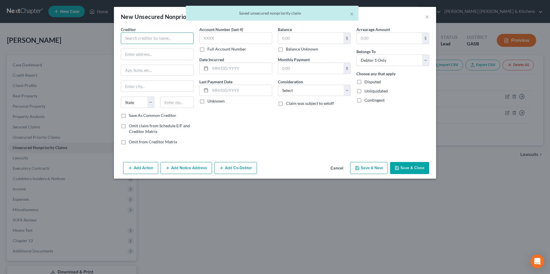
click at [142, 42] on input "text" at bounding box center [157, 39] width 73 height 12
type input "F"
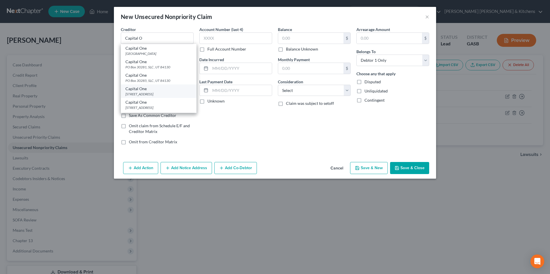
click at [150, 90] on div "Capital One" at bounding box center [158, 89] width 66 height 6
type input "Capital One"
type input "PO Box 31293"
type input "Salt Lake City"
select select "46"
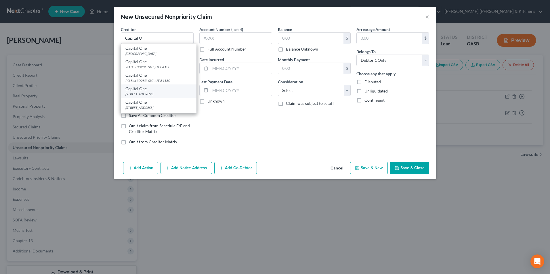
type input "84131"
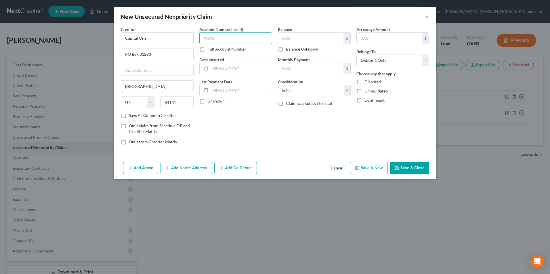
click at [222, 42] on input "text" at bounding box center [235, 39] width 73 height 12
type input "1481"
click at [221, 68] on input "text" at bounding box center [241, 68] width 62 height 11
type input "2023"
click at [298, 39] on input "text" at bounding box center [310, 38] width 65 height 11
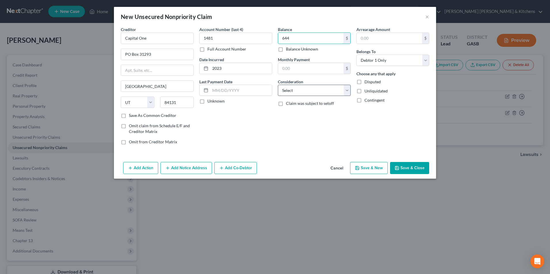
type input "644"
click at [299, 94] on select "Select Cable / Satellite Services Collection Agency Credit Card Debt Debt Couns…" at bounding box center [314, 91] width 73 height 12
select select "2"
click at [278, 85] on select "Select Cable / Satellite Services Collection Agency Credit Card Debt Debt Couns…" at bounding box center [314, 91] width 73 height 12
click at [371, 171] on button "Save & New" at bounding box center [369, 168] width 38 height 12
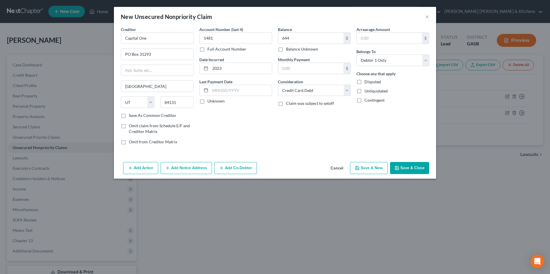
select select "0"
click at [146, 42] on input "text" at bounding box center [157, 39] width 73 height 12
type input "Dept of Ed"
type input "121 S 13th St"
type input "Lincoln"
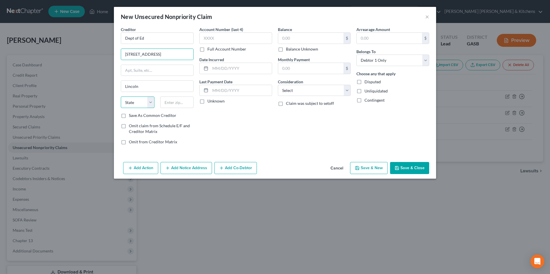
select select "30"
type input "68508"
click at [219, 41] on input "text" at bounding box center [235, 39] width 73 height 12
type input "9799"
click at [224, 72] on input "text" at bounding box center [241, 68] width 62 height 11
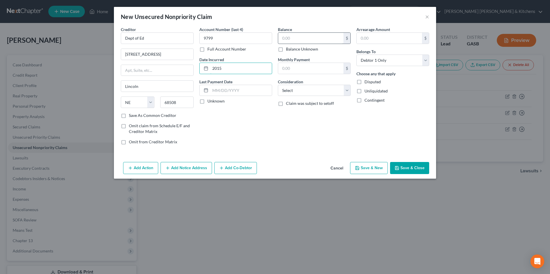
type input "2015"
click at [303, 39] on input "text" at bounding box center [310, 38] width 65 height 11
type input "1"
type input "4,775"
click at [304, 92] on select "Select Cable / Satellite Services Collection Agency Credit Card Debt Debt Couns…" at bounding box center [314, 91] width 73 height 12
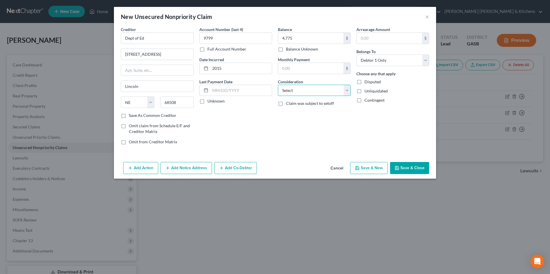
select select "17"
click at [278, 85] on select "Select Cable / Satellite Services Collection Agency Credit Card Debt Debt Couns…" at bounding box center [314, 91] width 73 height 12
click at [408, 165] on button "Save & Close" at bounding box center [409, 168] width 39 height 12
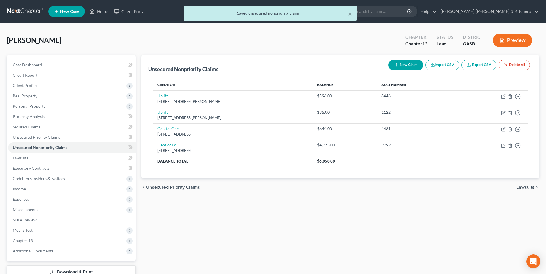
click at [403, 65] on button "New Claim" at bounding box center [405, 65] width 35 height 11
select select "0"
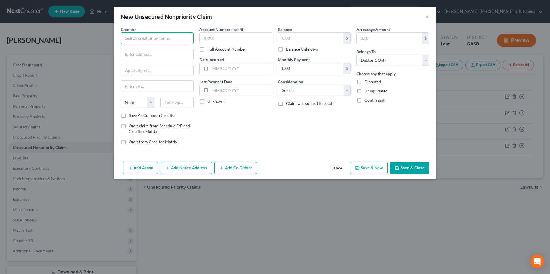
click at [158, 41] on input "text" at bounding box center [157, 39] width 73 height 12
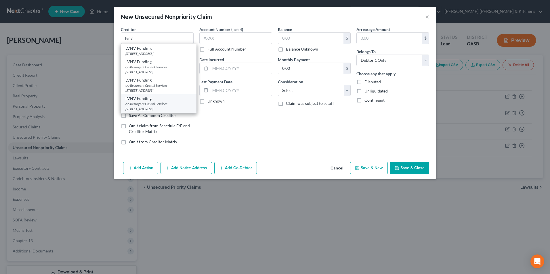
click at [160, 107] on div "c/o Resurgent Capital Services PO Box 1269, Greenville, SC 29603" at bounding box center [158, 107] width 66 height 10
type input "LVNV Funding"
type input "c/o Resurgent Capital Services"
type input "PO Box 1269"
type input "[GEOGRAPHIC_DATA]"
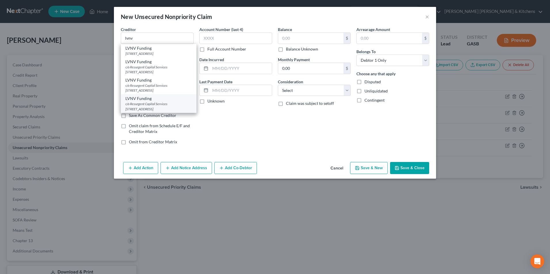
select select "42"
type input "29603"
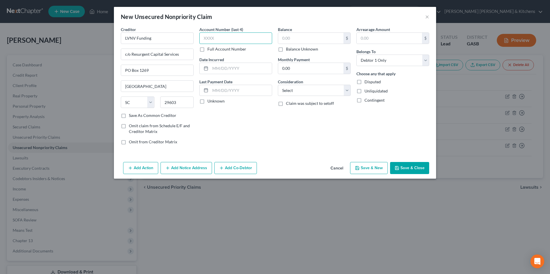
click at [234, 41] on input "text" at bounding box center [235, 39] width 73 height 12
type input "9914"
click at [236, 68] on input "text" at bounding box center [241, 68] width 62 height 11
type input "2025"
click at [290, 39] on input "text" at bounding box center [310, 38] width 65 height 11
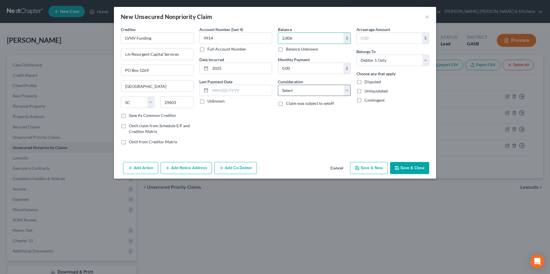
type input "2,806"
click at [295, 87] on select "Select Cable / Satellite Services Collection Agency Credit Card Debt Debt Couns…" at bounding box center [314, 91] width 73 height 12
select select "1"
click at [278, 85] on select "Select Cable / Satellite Services Collection Agency Credit Card Debt Debt Couns…" at bounding box center [314, 91] width 73 height 12
click at [412, 163] on button "Save & Close" at bounding box center [409, 168] width 39 height 12
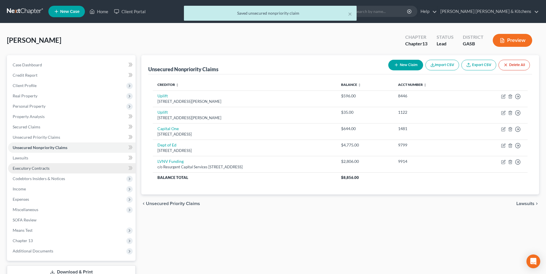
click at [20, 171] on link "Executory Contracts" at bounding box center [71, 168] width 127 height 10
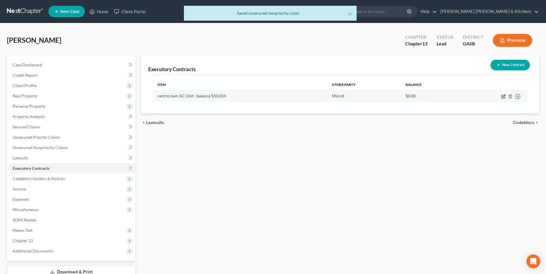
click at [504, 95] on icon "button" at bounding box center [503, 96] width 5 height 5
select select "3"
select select "2"
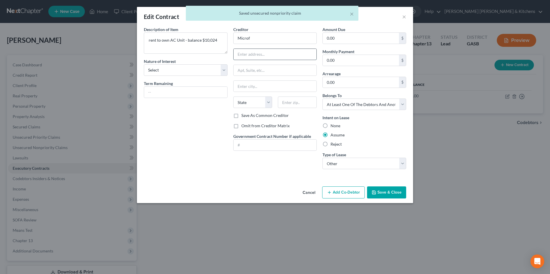
click at [268, 54] on input "text" at bounding box center [275, 54] width 83 height 11
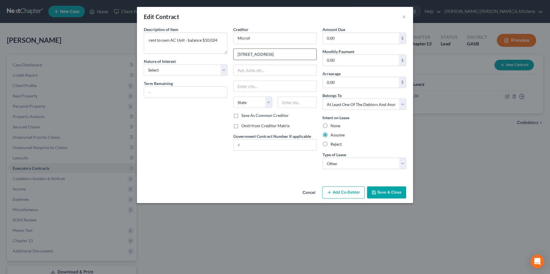
click at [290, 55] on input "2849 Paces Ferry Road" at bounding box center [275, 54] width 83 height 11
type input "2849 Paces Ferry Road SE"
type input "30339"
type input "Atlanta"
select select "10"
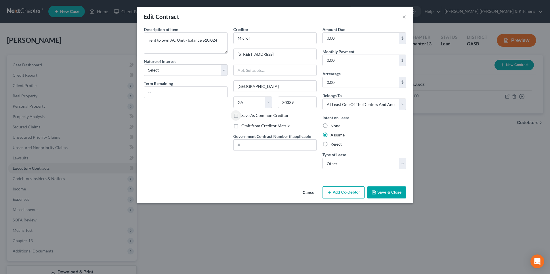
click at [379, 198] on button "Save & Close" at bounding box center [386, 193] width 39 height 12
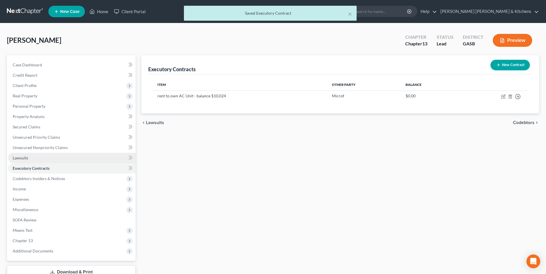
click at [20, 156] on span "Lawsuits" at bounding box center [21, 158] width 16 height 5
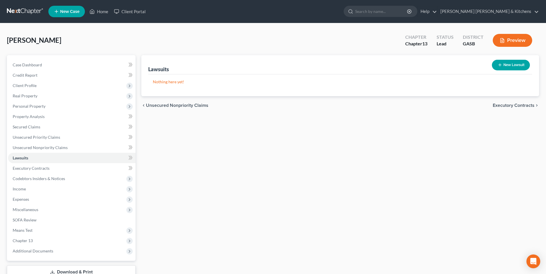
click at [507, 65] on button "New Lawsuit" at bounding box center [511, 65] width 38 height 11
select select "0"
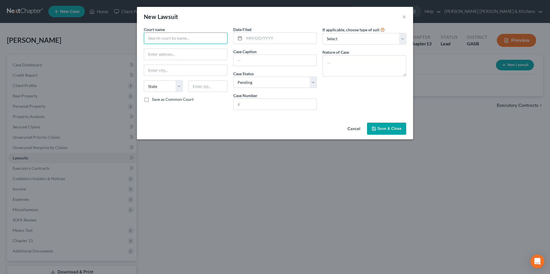
click at [170, 41] on input "text" at bounding box center [186, 39] width 84 height 12
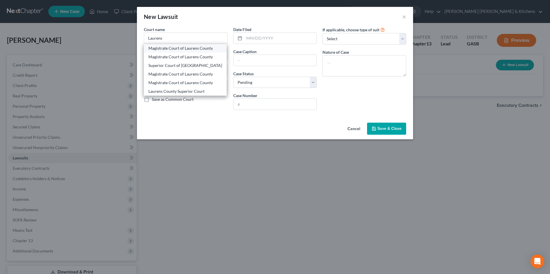
click at [171, 47] on div "Magistrate Court of Laurens County" at bounding box center [185, 48] width 74 height 6
type input "Magistrate Court of Laurens County"
type input "100 Hillcrest Drive"
type input "[GEOGRAPHIC_DATA]"
select select "10"
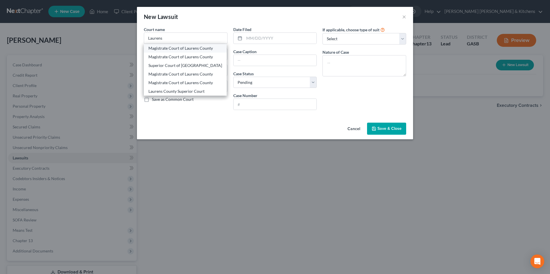
type input "31021"
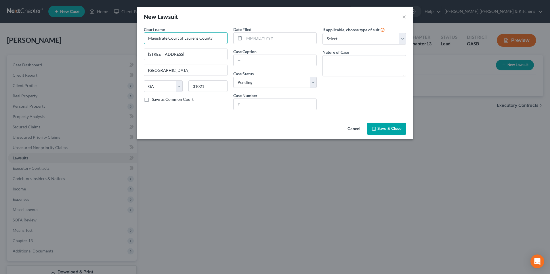
click at [219, 37] on input "Magistrate Court of Laurens County" at bounding box center [186, 39] width 84 height 12
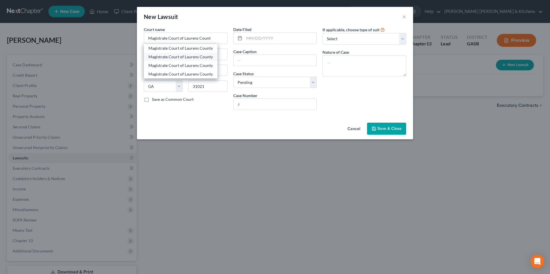
click at [200, 55] on div "Magistrate Court of Laurens County" at bounding box center [180, 57] width 64 height 6
type input "Magistrate Court of Laurens County"
type input "101 N Jefferson Street"
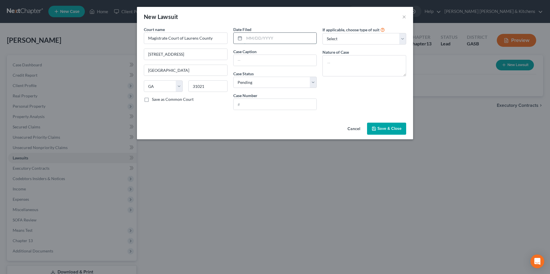
click at [280, 41] on input "text" at bounding box center [280, 38] width 72 height 11
type input "07/05/2025"
click at [255, 62] on input "text" at bounding box center [275, 60] width 83 height 11
drag, startPoint x: 299, startPoint y: 60, endPoint x: 346, endPoint y: 53, distance: 47.7
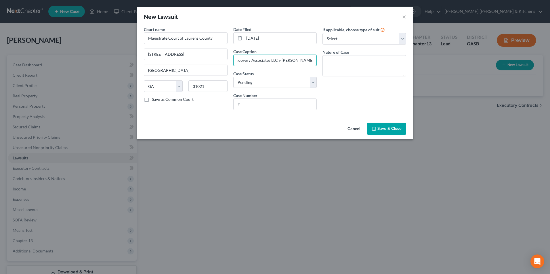
click at [346, 53] on div "Court name * Magistrate Court of Laurens County 101 N Jefferson Street Dublin S…" at bounding box center [275, 70] width 268 height 88
type input "Portfolio Recovery Associates LLC as successor in interest Credit One Bank NA"
click at [255, 106] on input "text" at bounding box center [275, 104] width 83 height 11
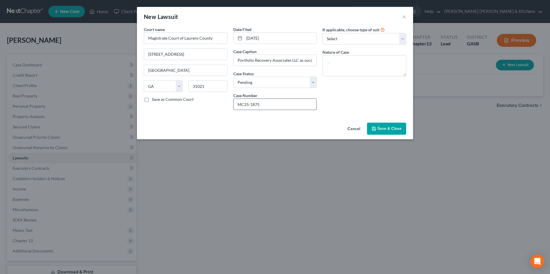
type input "MC25-1875"
type textarea "suit on acct"
click at [388, 123] on button "Save & Close" at bounding box center [386, 129] width 39 height 12
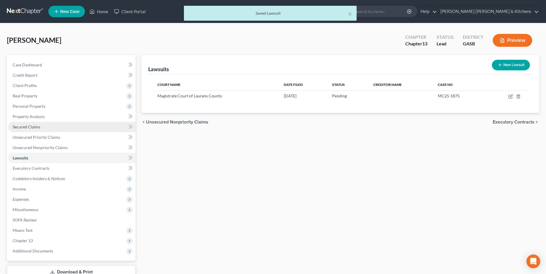
click at [24, 131] on link "Secured Claims" at bounding box center [71, 127] width 127 height 10
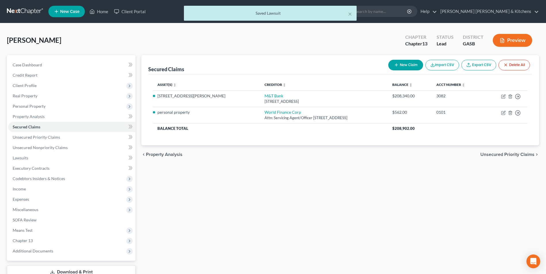
click at [407, 65] on button "New Claim" at bounding box center [405, 65] width 35 height 11
select select "0"
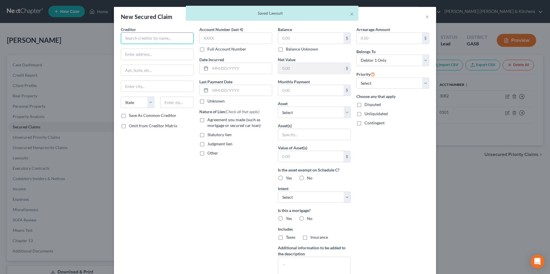
click at [156, 41] on input "text" at bounding box center [157, 39] width 73 height 12
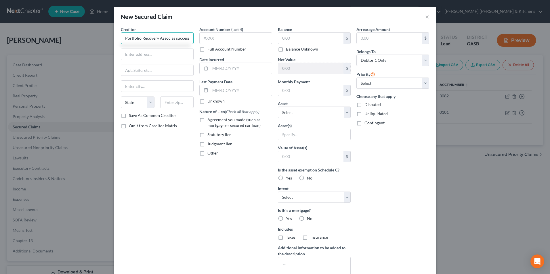
scroll to position [0, 3]
type input "Portfolio Recovery Assoc as successor"
type input "c/o Weber & Olcese"
type input "9420 Bunsen Pkwy, Ste 320"
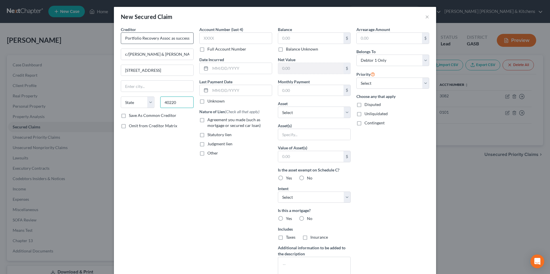
type input "40220"
type input "Louisville"
select select "18"
click at [207, 146] on label "Judgment lien" at bounding box center [219, 144] width 25 height 6
click at [210, 145] on input "Judgment lien" at bounding box center [212, 143] width 4 height 4
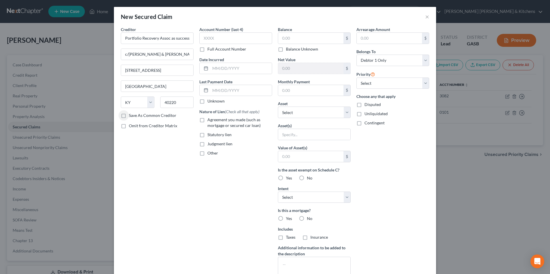
checkbox input "true"
click at [223, 40] on input "text" at bounding box center [235, 39] width 73 height 12
type input "6122"
click at [314, 36] on input "text" at bounding box center [310, 38] width 65 height 11
type input "6,111.76"
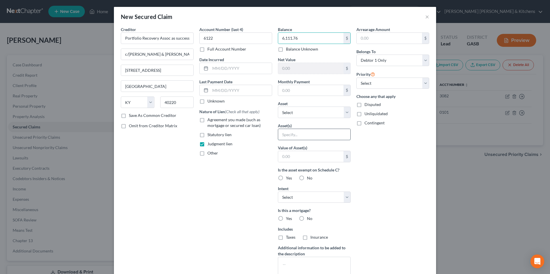
click at [291, 131] on input "text" at bounding box center [314, 134] width 72 height 11
type input "pending judgment"
click at [292, 156] on input "text" at bounding box center [310, 156] width 65 height 11
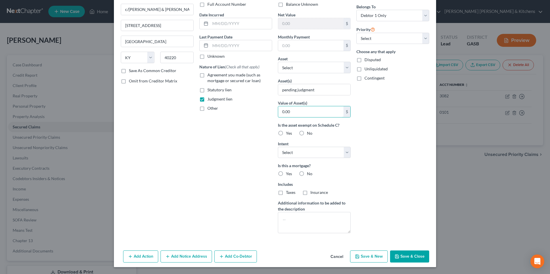
type input "0.00"
click at [411, 255] on button "Save & Close" at bounding box center [409, 257] width 39 height 12
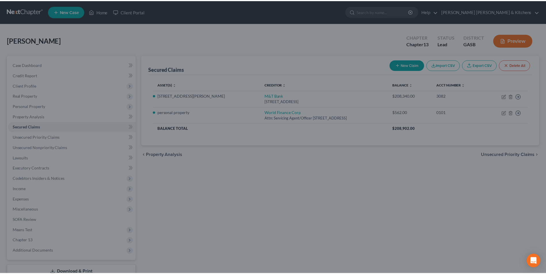
scroll to position [0, 0]
